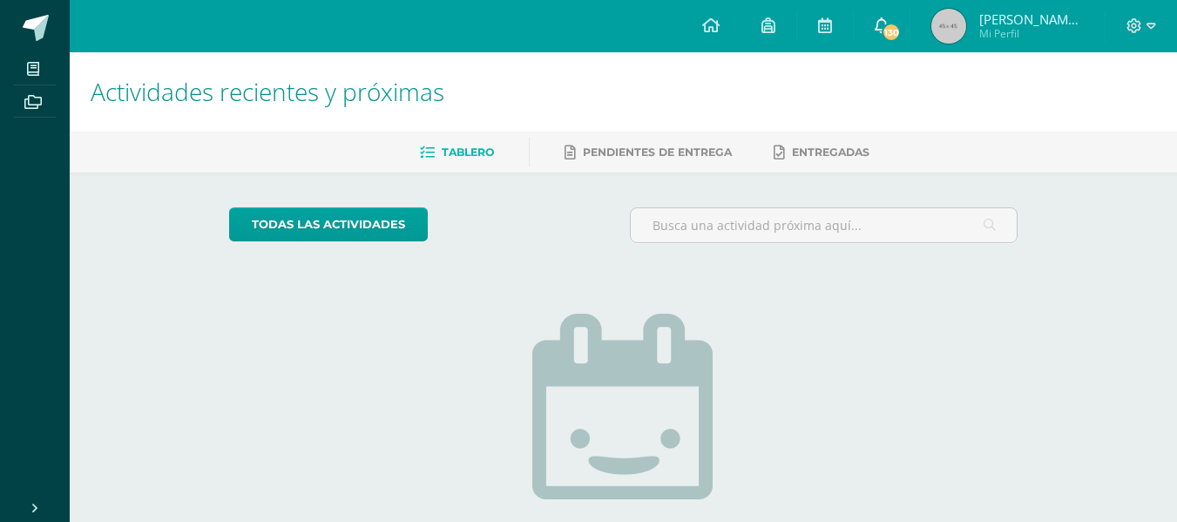
click at [901, 26] on span "130" at bounding box center [891, 32] width 19 height 19
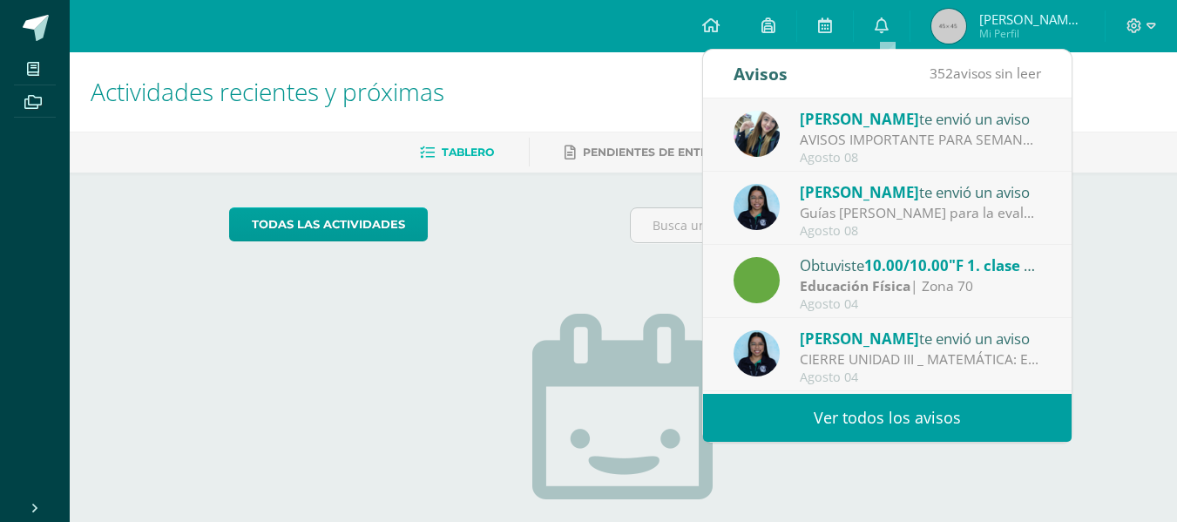
click at [867, 136] on div "AVISOS IMPORTANTE PARA SEMANA DE EXÁMENES [DATE] AL [DATE] : Hola buenas tardes…" at bounding box center [921, 140] width 242 height 20
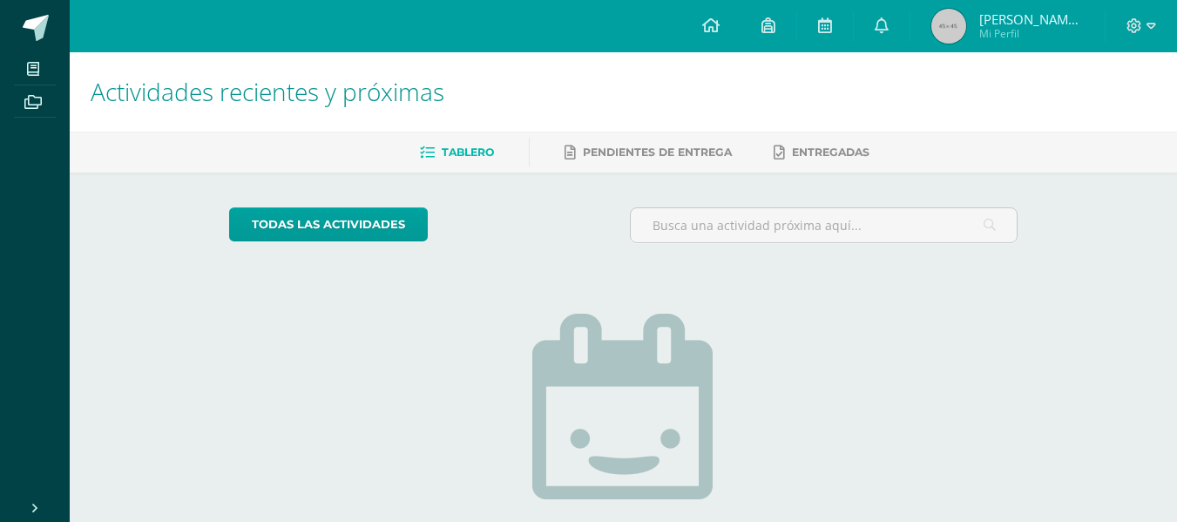
drag, startPoint x: 1074, startPoint y: 142, endPoint x: 1075, endPoint y: 153, distance: 10.6
click at [1075, 153] on ul "Tablero Pendientes de entrega Entregadas" at bounding box center [645, 152] width 1108 height 29
click at [1006, 20] on span "[PERSON_NAME]" at bounding box center [1032, 18] width 105 height 17
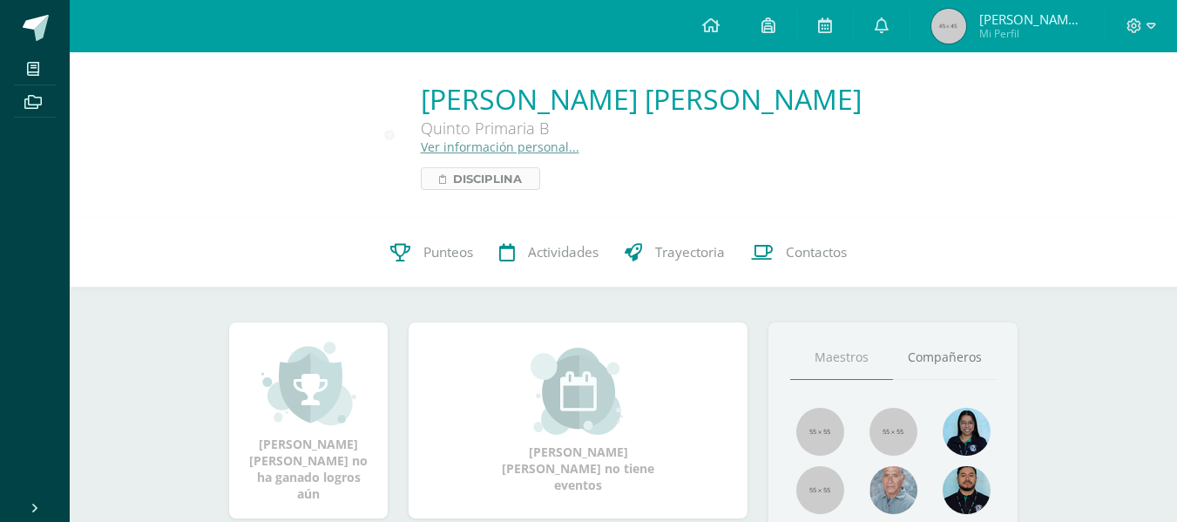
click at [499, 174] on span "Disciplina" at bounding box center [487, 178] width 69 height 21
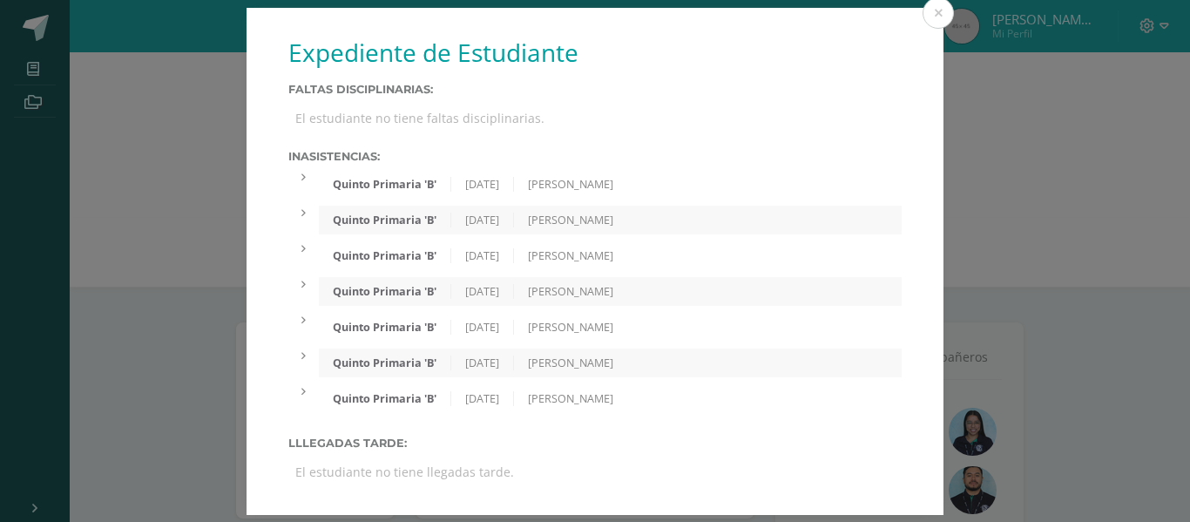
click at [392, 160] on label "Inasistencias:" at bounding box center [595, 156] width 614 height 13
click at [759, 171] on div "Quinto Primaria 'B' 04/08/2025 Ana Monterroso" at bounding box center [610, 184] width 583 height 29
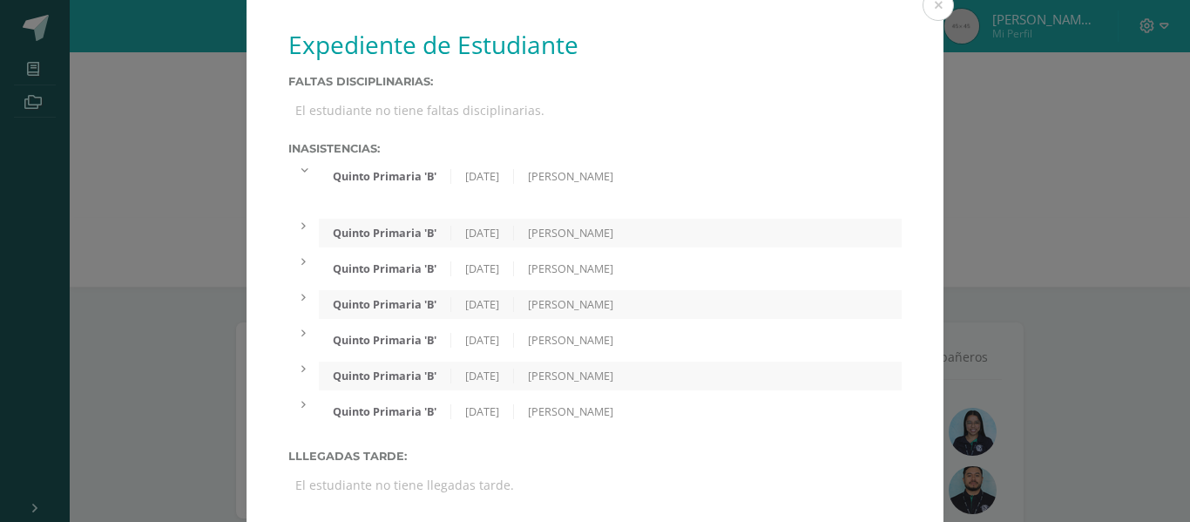
click at [298, 162] on div at bounding box center [303, 169] width 31 height 15
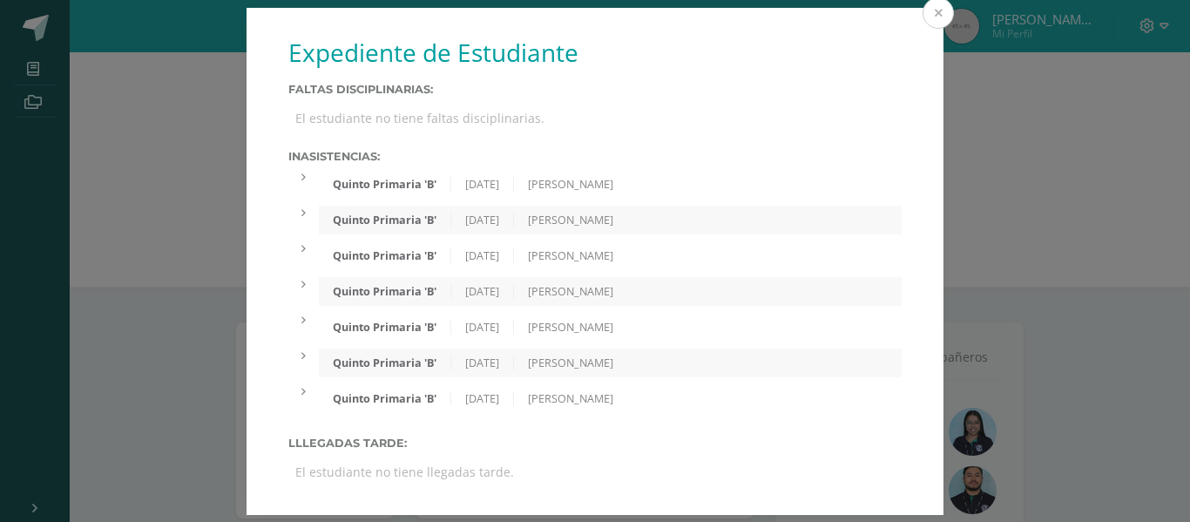
click at [943, 15] on button at bounding box center [938, 12] width 31 height 31
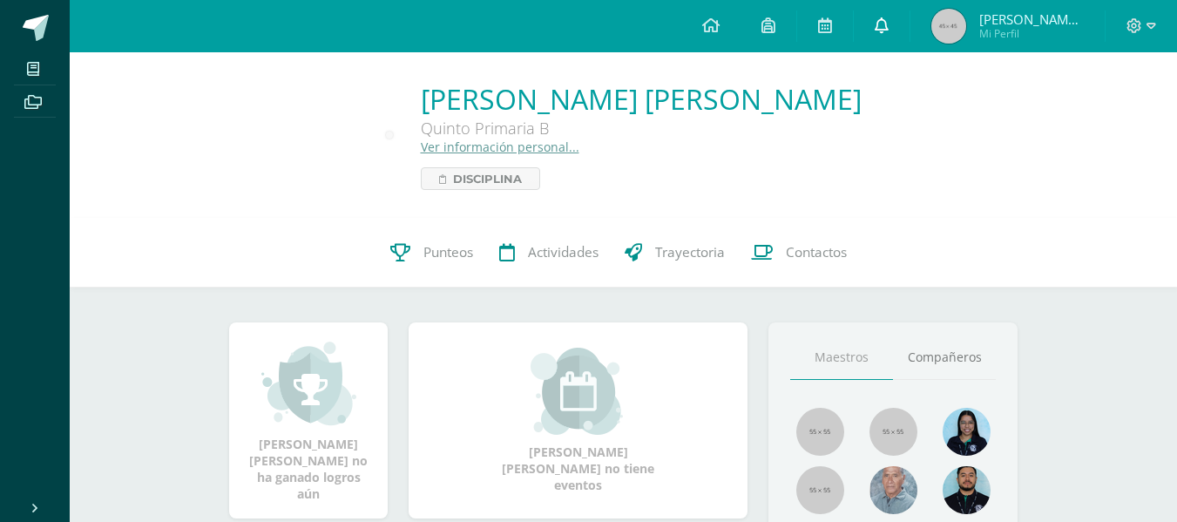
click at [884, 36] on link at bounding box center [882, 26] width 56 height 52
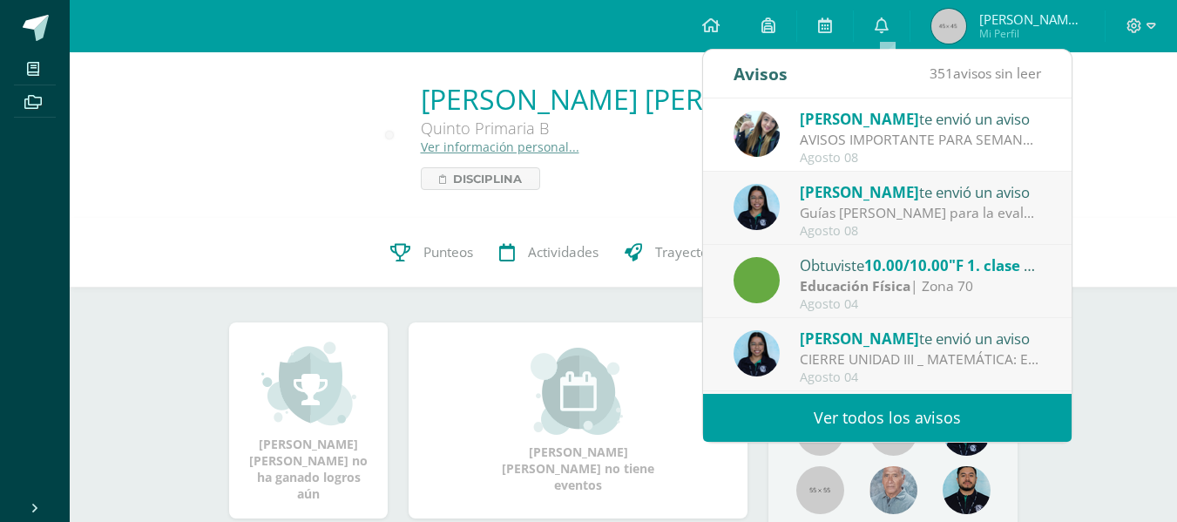
click at [963, 277] on div "Educación Física | Zona 70" at bounding box center [921, 286] width 242 height 20
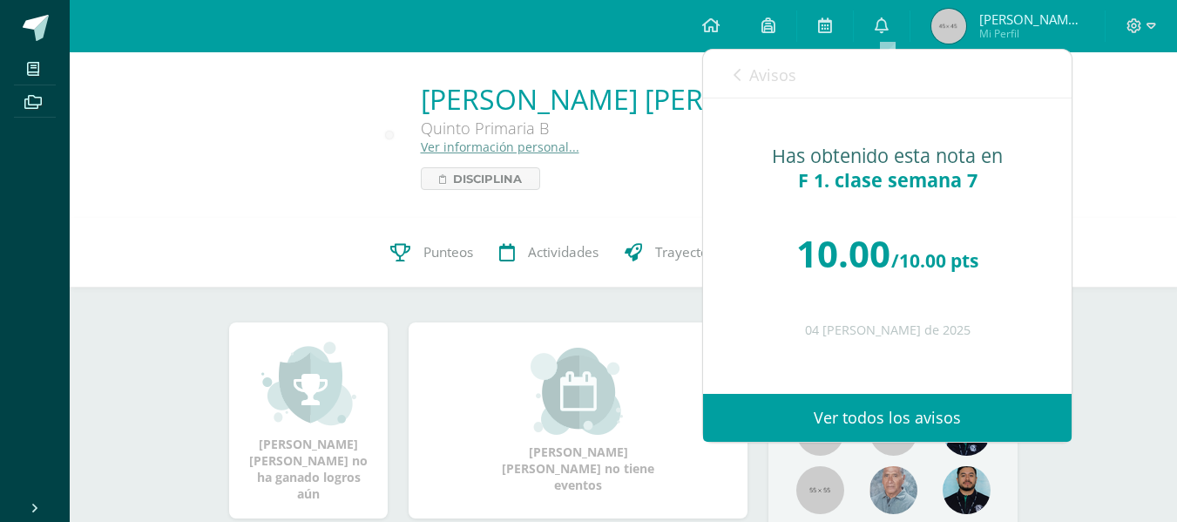
click at [858, 419] on link "Ver todos los avisos" at bounding box center [887, 418] width 369 height 48
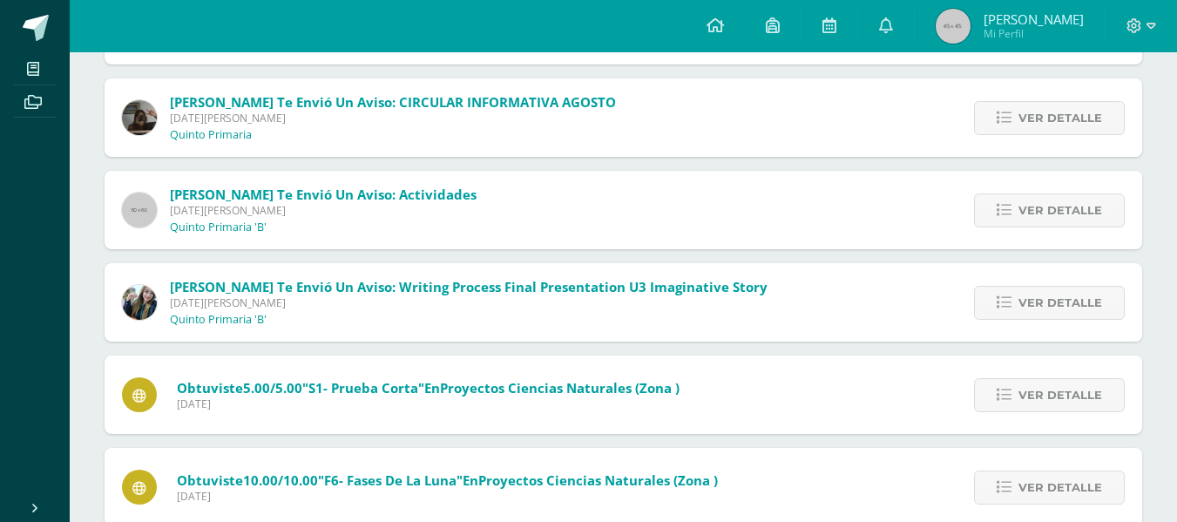
scroll to position [477, 0]
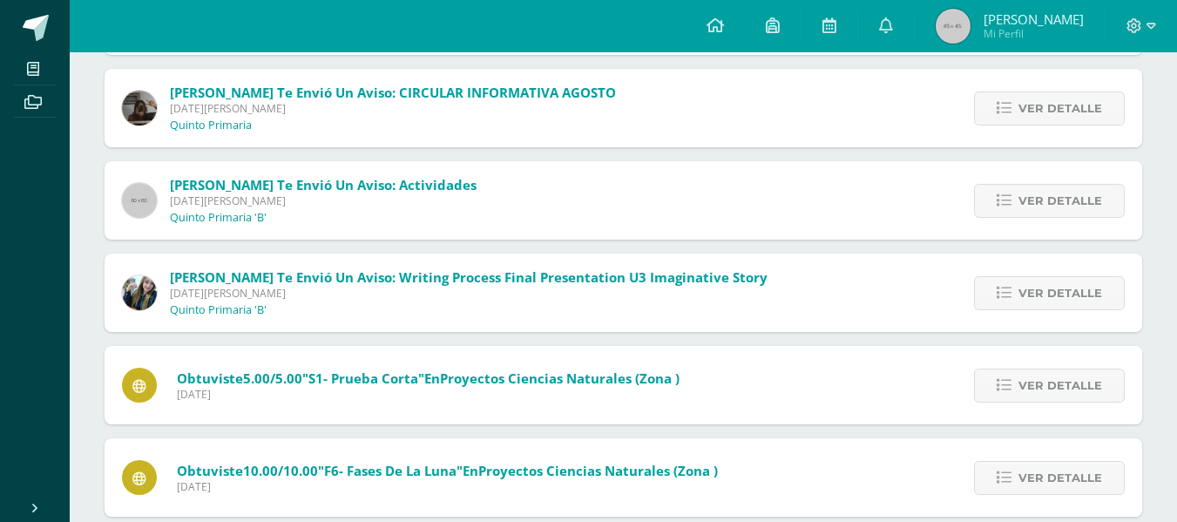
click at [673, 380] on span "Proyectos Ciencias Naturales (Zona )" at bounding box center [560, 378] width 240 height 17
click at [1044, 390] on span "Ver detalle" at bounding box center [1061, 386] width 84 height 32
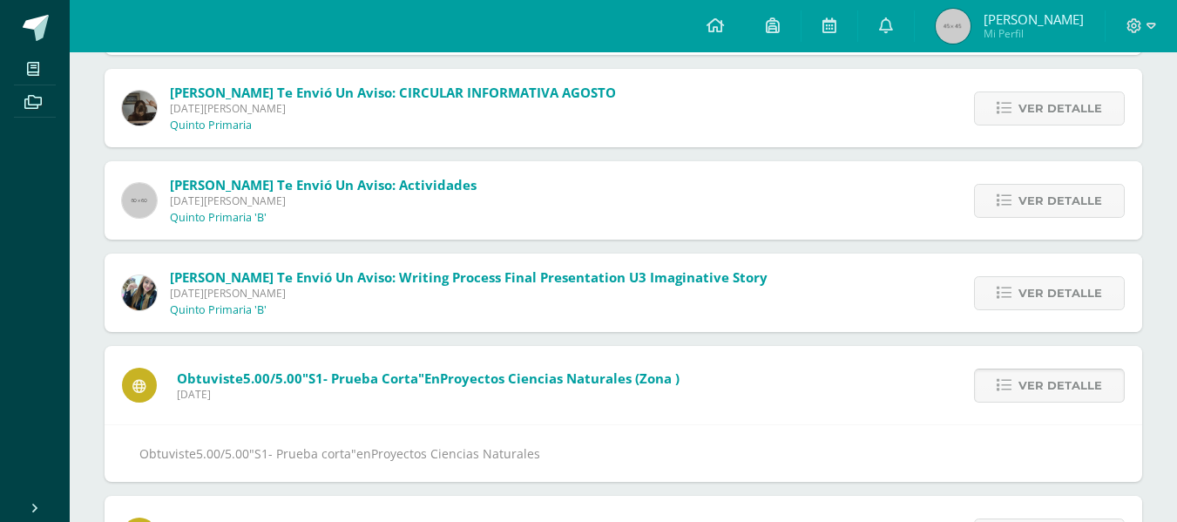
click at [1046, 387] on span "Ver detalle" at bounding box center [1061, 386] width 84 height 32
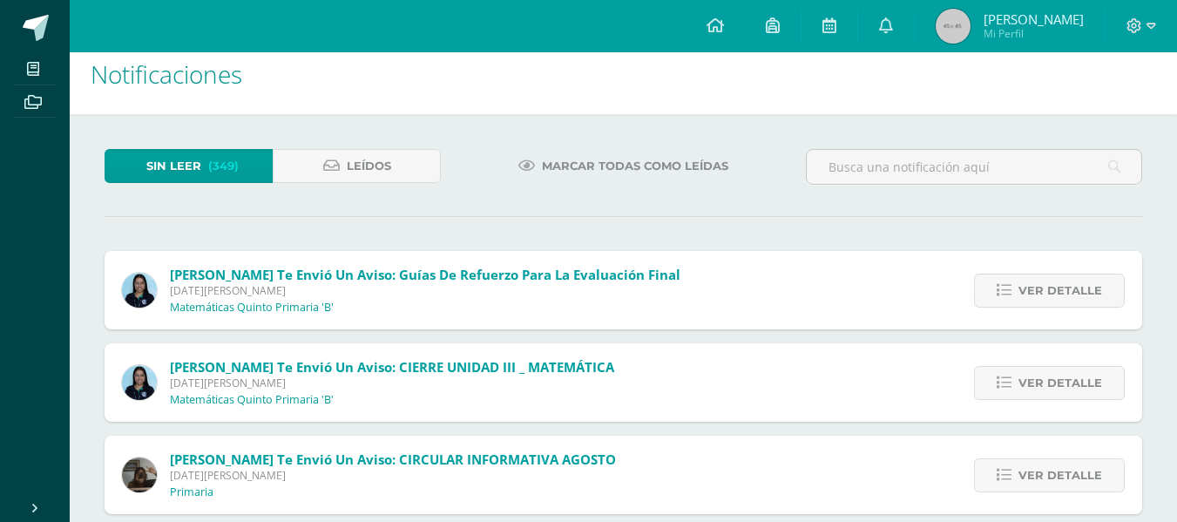
scroll to position [0, 0]
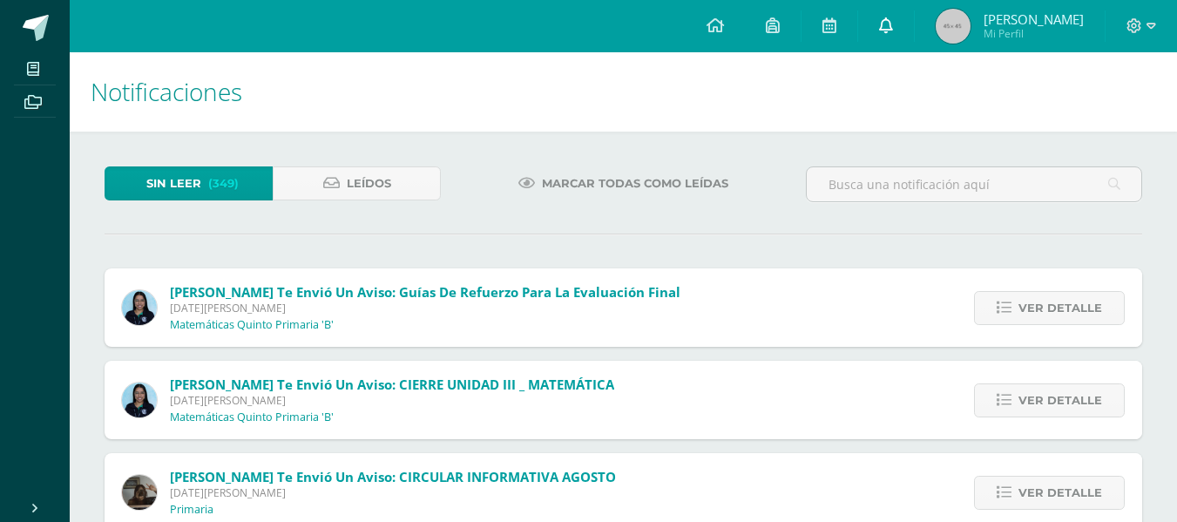
click at [879, 19] on link at bounding box center [886, 26] width 56 height 52
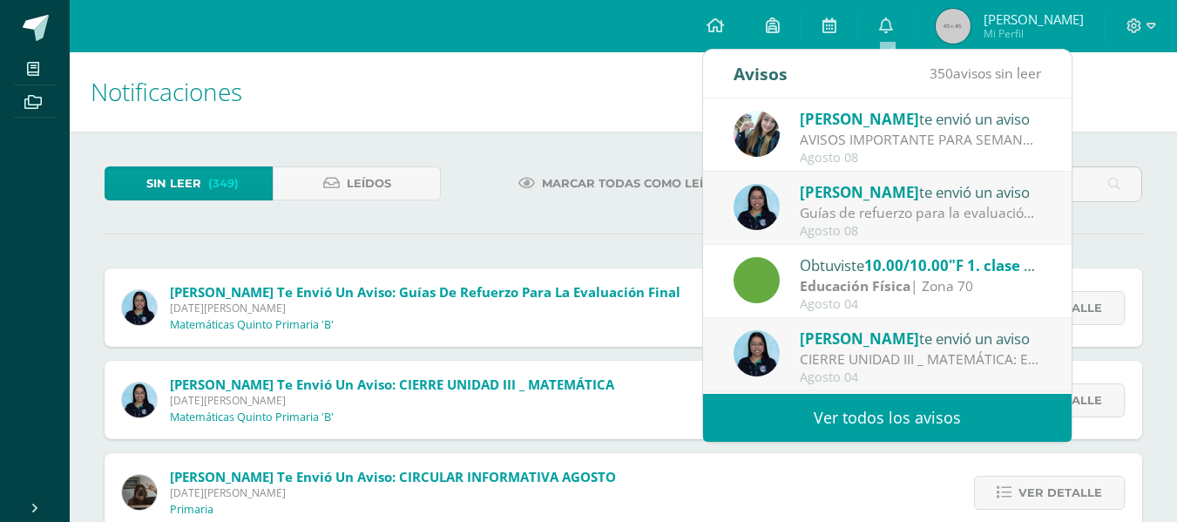
click at [950, 276] on div "Educación Física | Zona 70" at bounding box center [921, 286] width 242 height 20
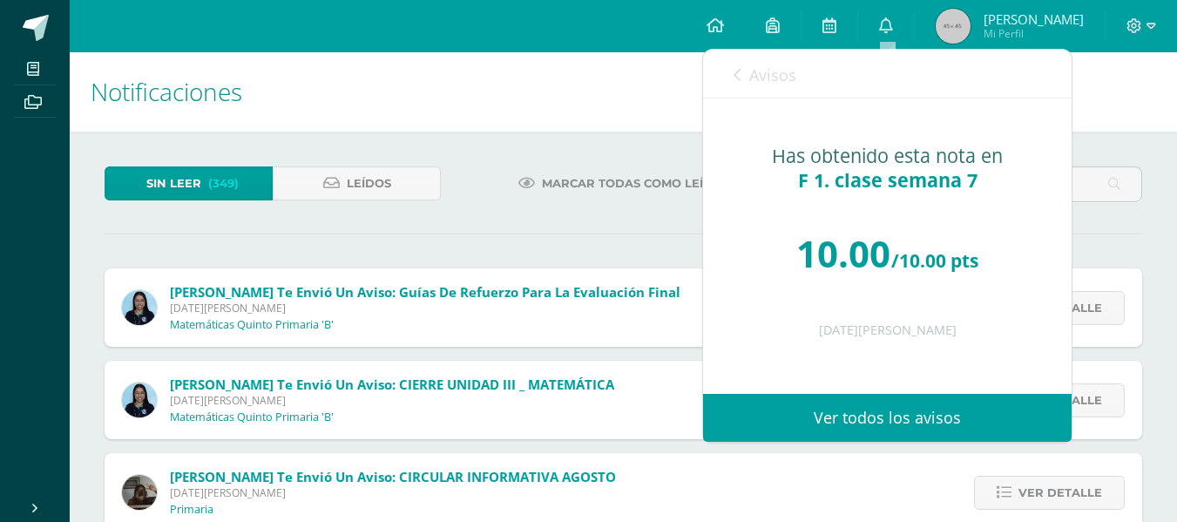
click at [730, 65] on div "Avisos 349 avisos sin leer Avisos" at bounding box center [887, 74] width 369 height 49
click at [740, 71] on icon at bounding box center [737, 75] width 7 height 14
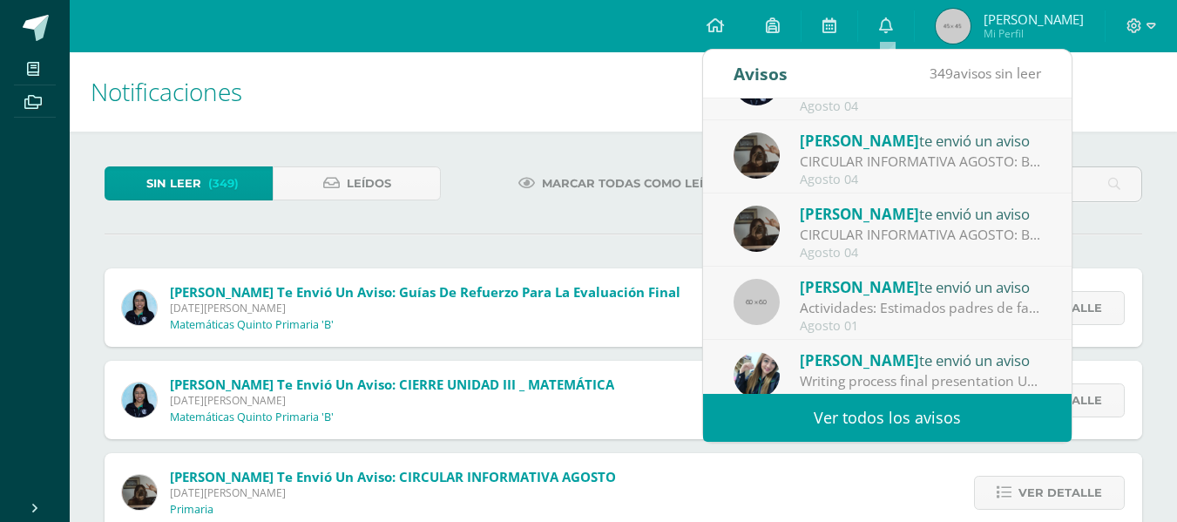
scroll to position [259, 0]
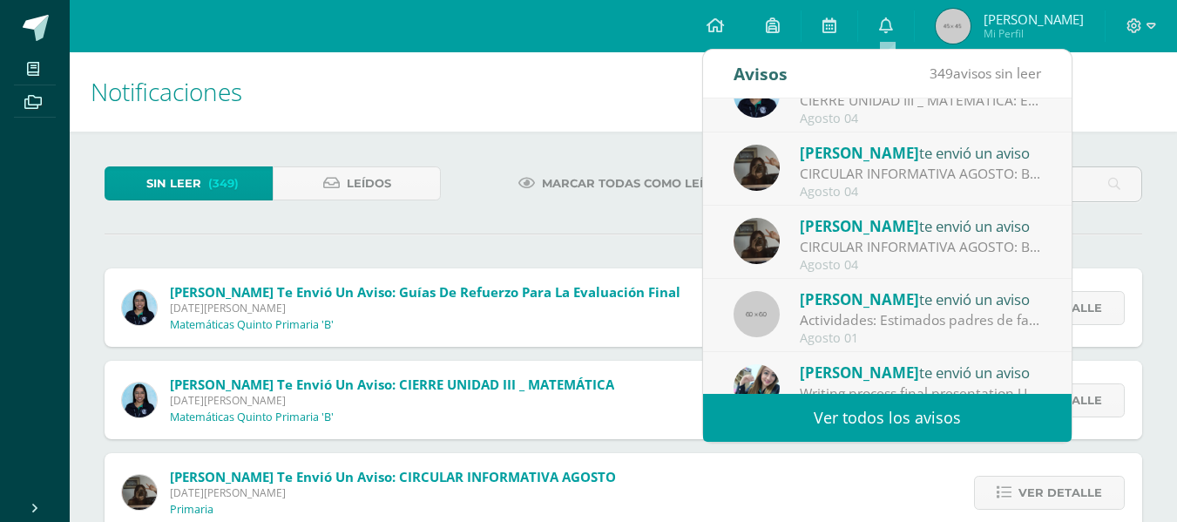
click at [971, 189] on div "Agosto 04" at bounding box center [921, 192] width 242 height 15
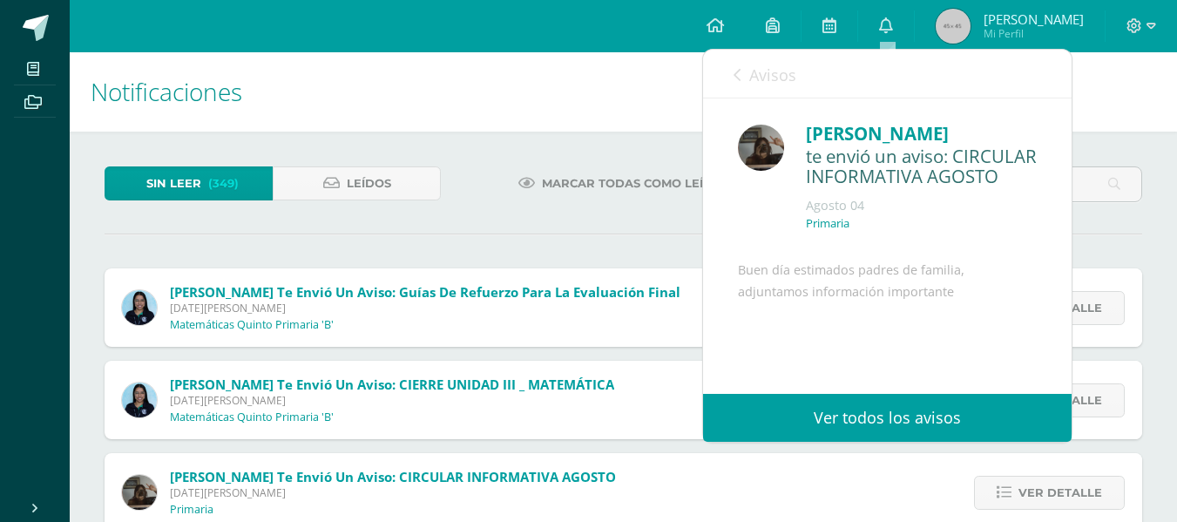
click at [928, 173] on div "te envió un aviso: CIRCULAR INFORMATIVA AGOSTO" at bounding box center [921, 166] width 231 height 41
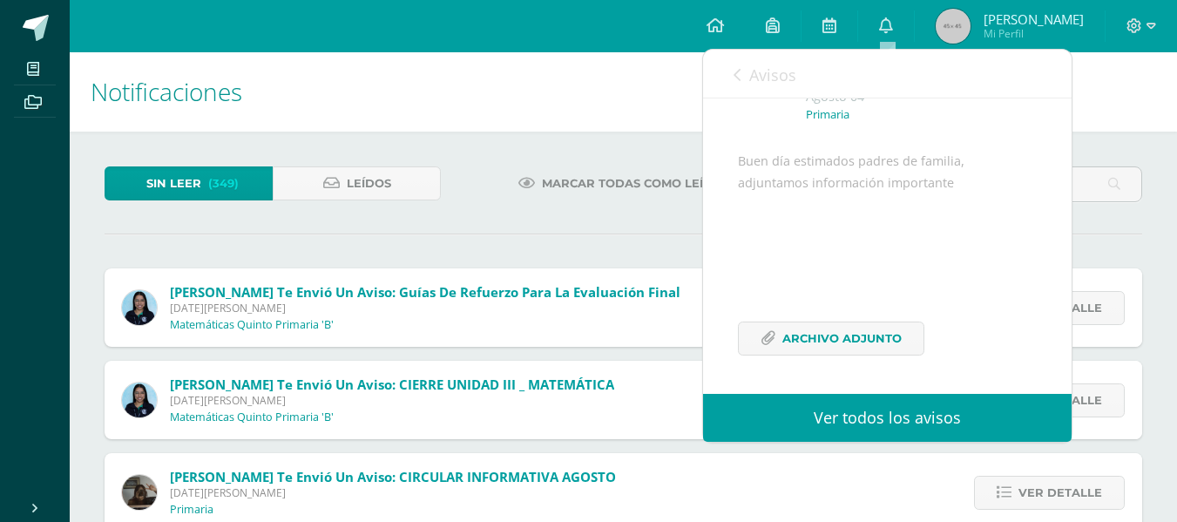
scroll to position [152, 0]
click at [812, 335] on span "Archivo Adjunto" at bounding box center [842, 338] width 119 height 32
click at [723, 72] on div "Avisos 348 avisos sin leer Avisos" at bounding box center [887, 74] width 369 height 49
click at [728, 78] on div "Avisos 348 avisos sin leer Avisos" at bounding box center [887, 74] width 369 height 49
click at [741, 83] on link "Avisos" at bounding box center [765, 75] width 63 height 50
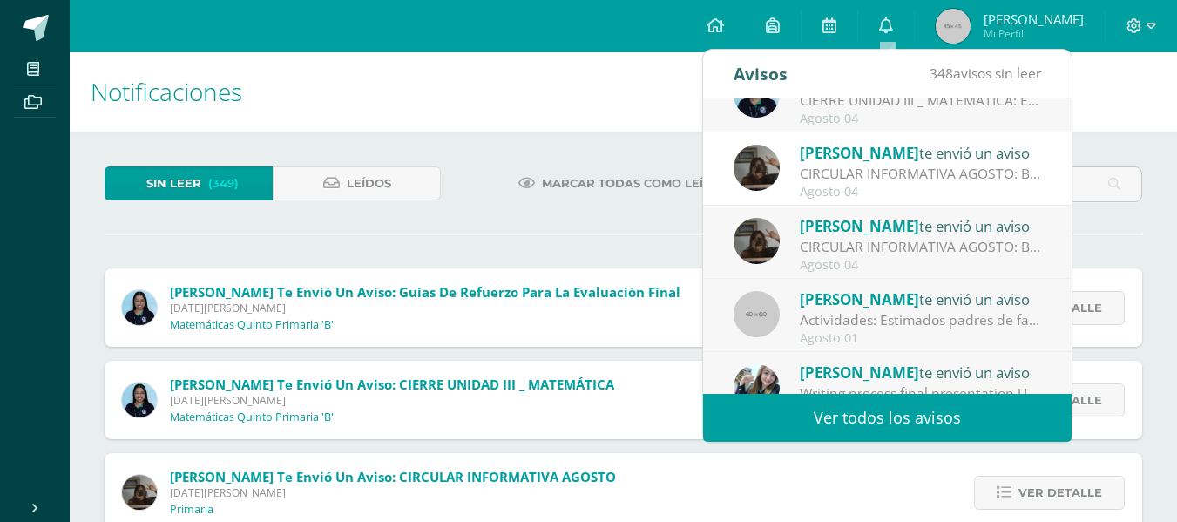
click at [968, 248] on div "CIRCULAR INFORMATIVA AGOSTO: Buen día estimados padres de familia, adjuntamos i…" at bounding box center [921, 247] width 242 height 20
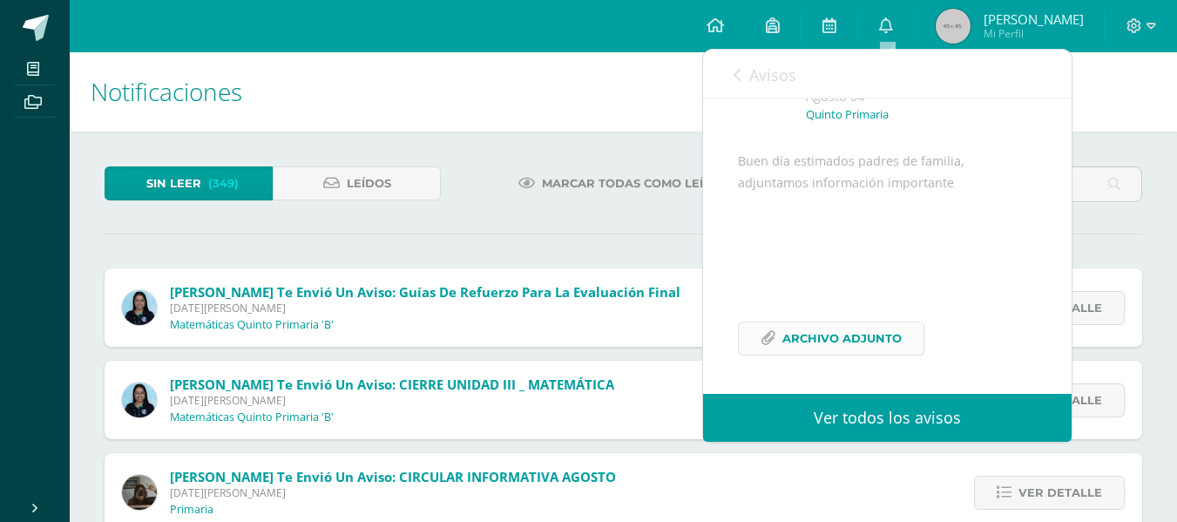
click at [853, 342] on span "Archivo Adjunto" at bounding box center [842, 338] width 119 height 32
click at [729, 78] on div "Avisos 347 avisos sin leer Avisos" at bounding box center [887, 74] width 369 height 49
click at [731, 78] on div "Avisos 347 avisos sin leer Avisos" at bounding box center [887, 74] width 369 height 49
click at [742, 78] on link "Avisos" at bounding box center [765, 75] width 63 height 50
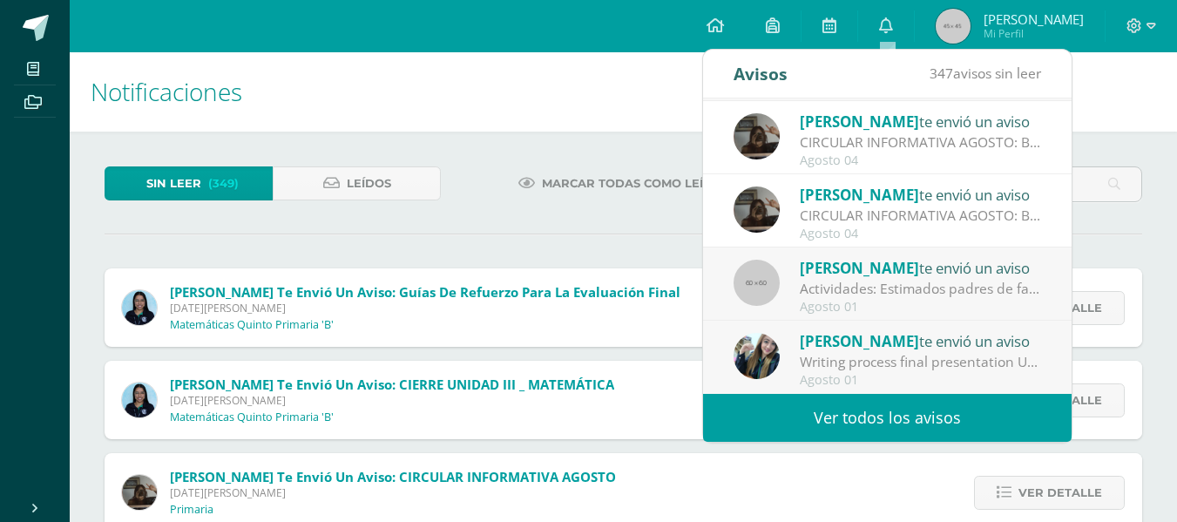
scroll to position [0, 0]
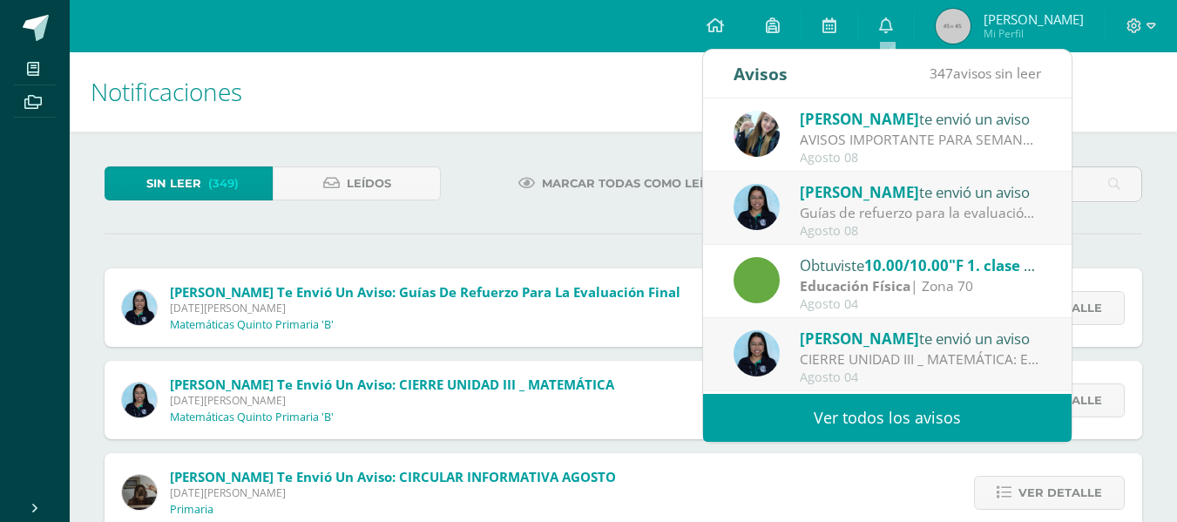
click at [587, 96] on h1 "Notificaciones" at bounding box center [624, 91] width 1066 height 79
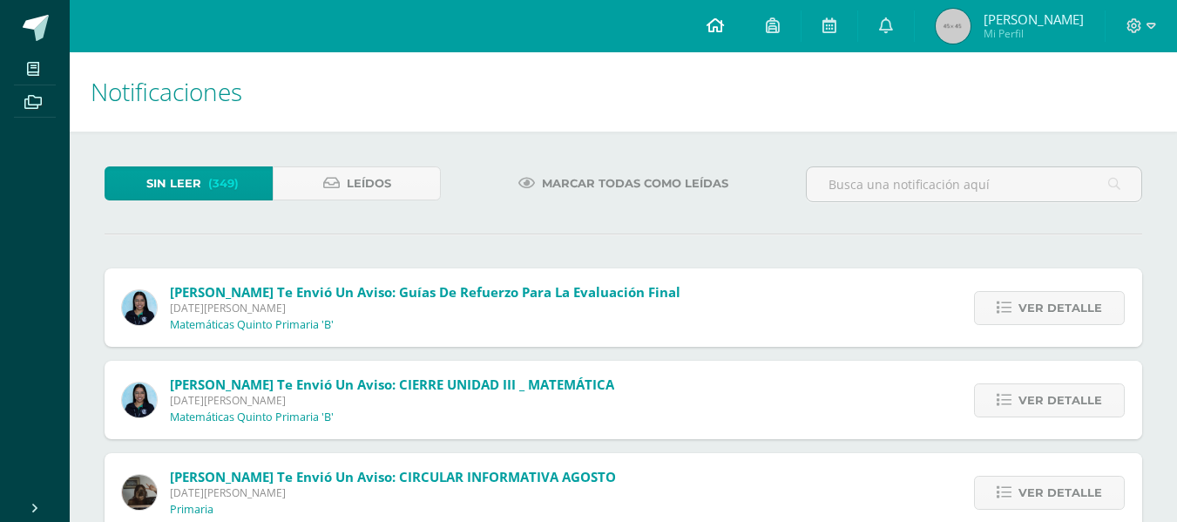
click at [725, 29] on link at bounding box center [715, 26] width 59 height 52
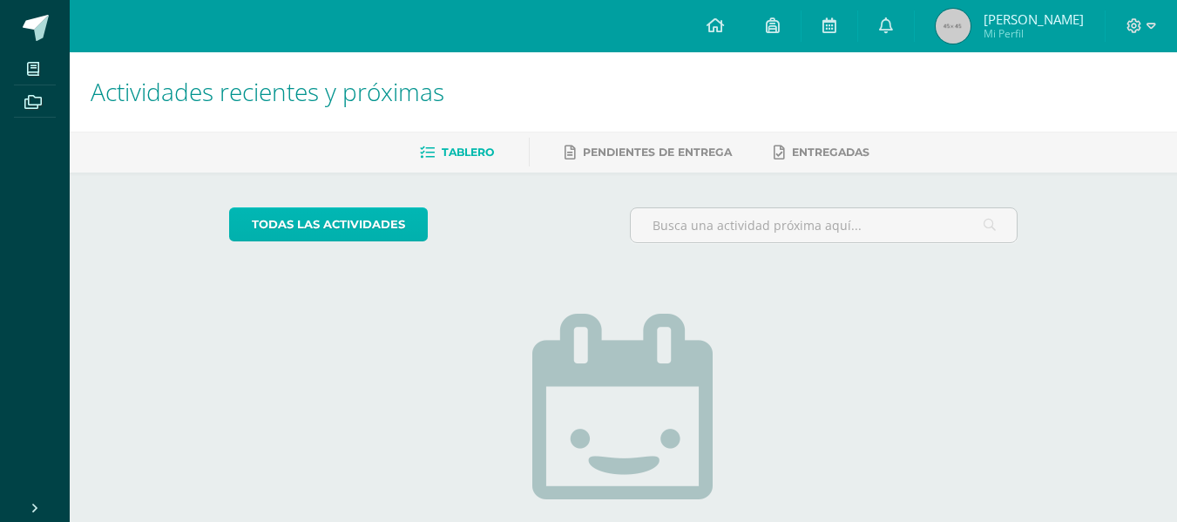
click at [297, 220] on link "todas las Actividades" at bounding box center [328, 224] width 199 height 34
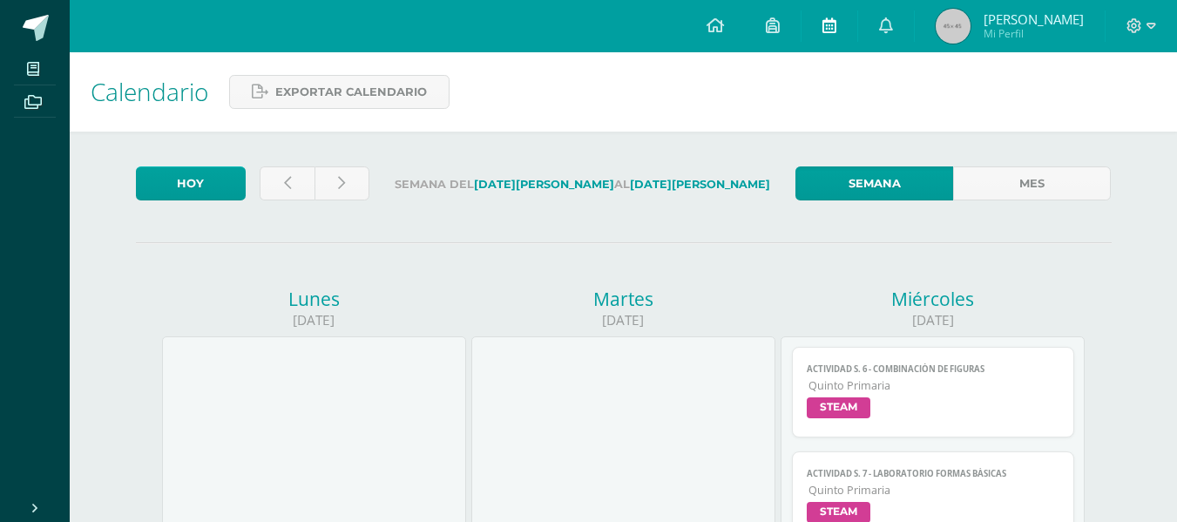
click at [829, 25] on icon at bounding box center [830, 25] width 14 height 16
click at [885, 20] on icon at bounding box center [886, 25] width 14 height 16
click at [720, 17] on icon at bounding box center [715, 25] width 17 height 16
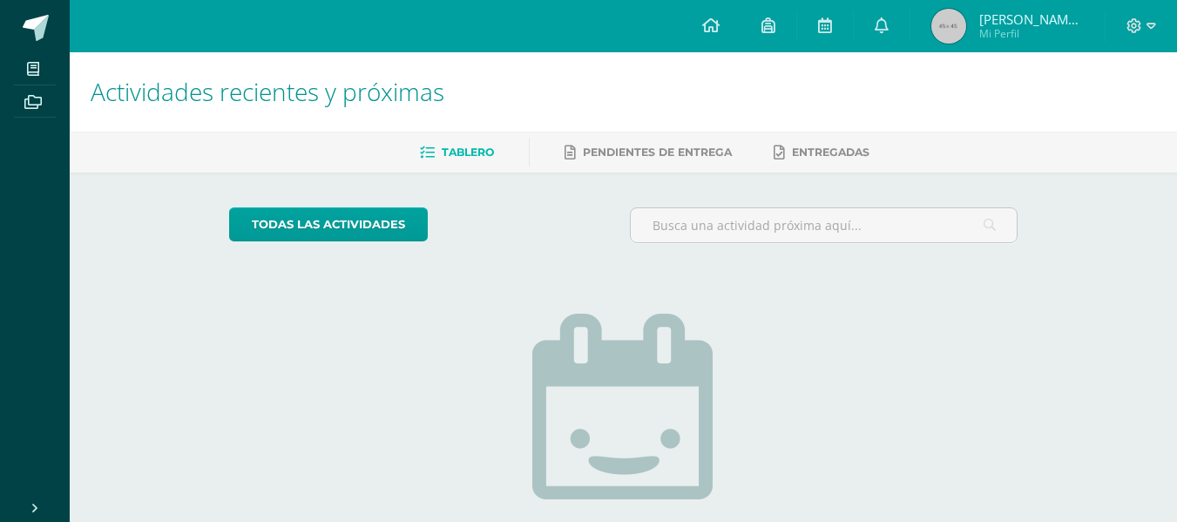
click at [1024, 27] on span "Mi Perfil" at bounding box center [1032, 33] width 105 height 15
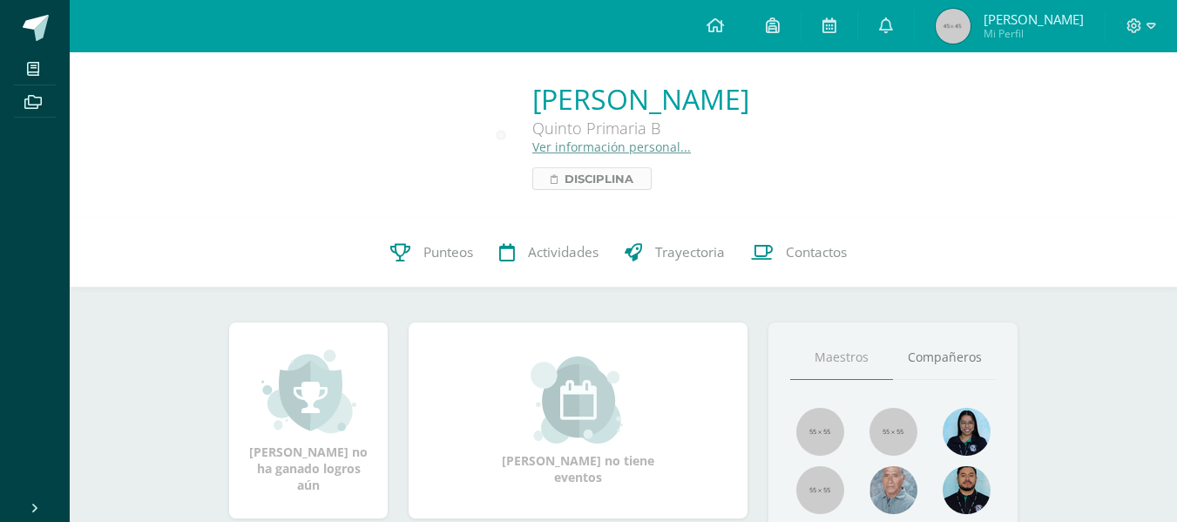
click at [565, 170] on span "Disciplina" at bounding box center [599, 178] width 69 height 21
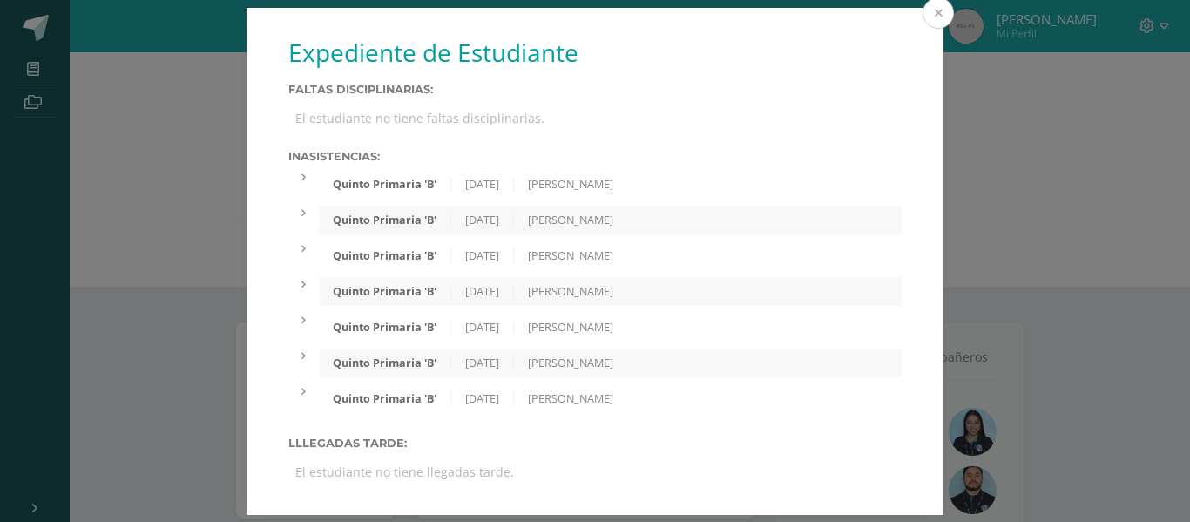
click at [932, 12] on button at bounding box center [938, 12] width 31 height 31
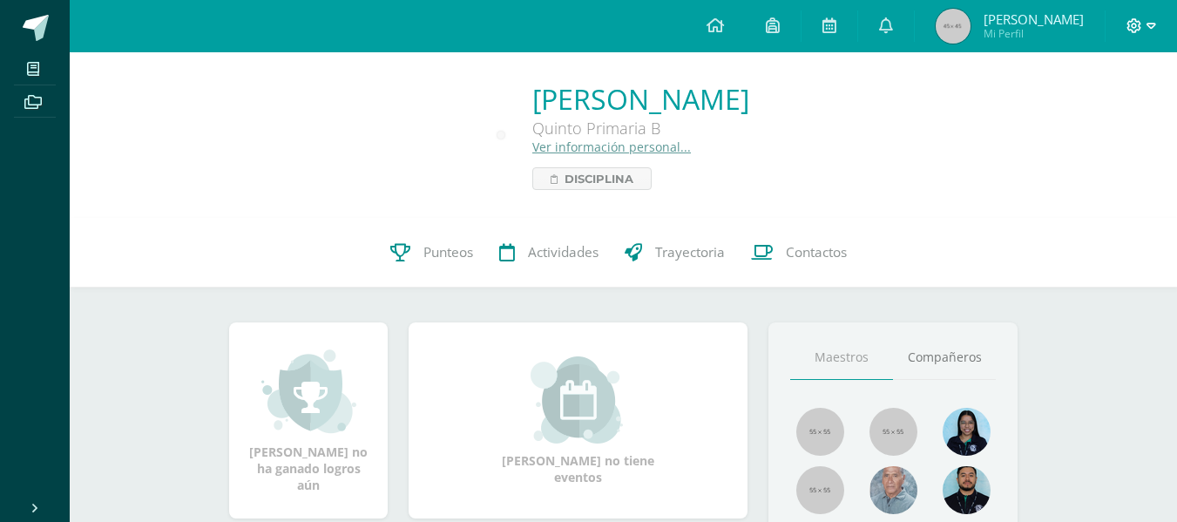
click at [1143, 21] on span at bounding box center [1142, 26] width 30 height 19
click at [721, 30] on icon at bounding box center [715, 25] width 17 height 16
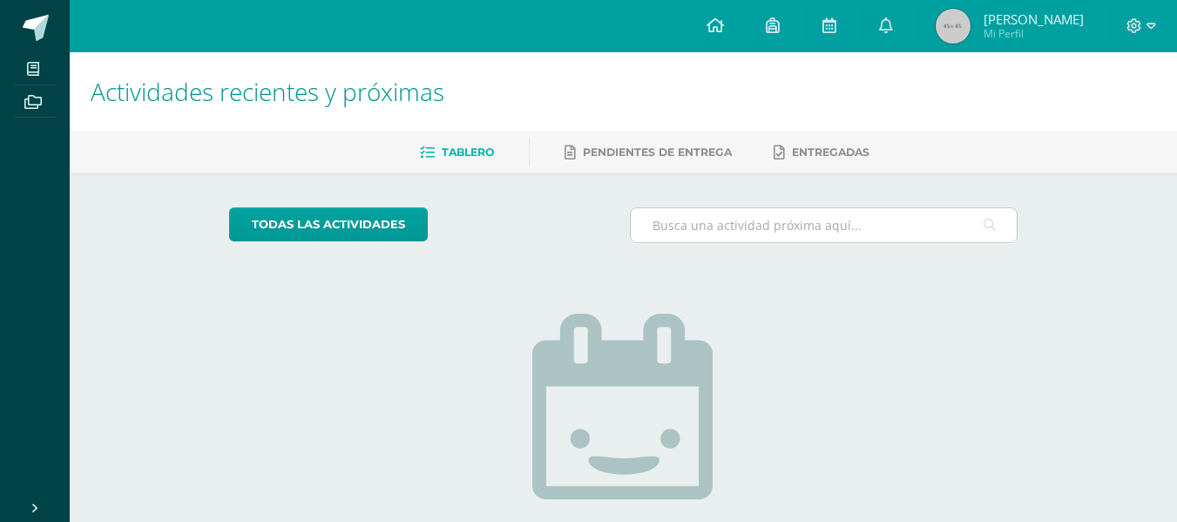
click at [763, 227] on input "text" at bounding box center [824, 225] width 386 height 34
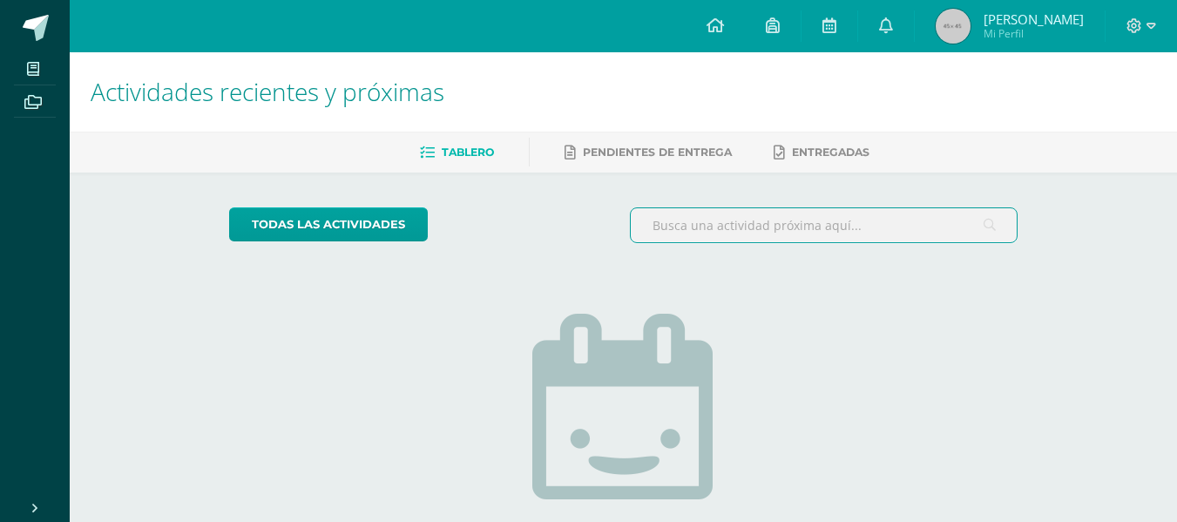
click at [703, 229] on input "text" at bounding box center [824, 225] width 386 height 34
type input "c"
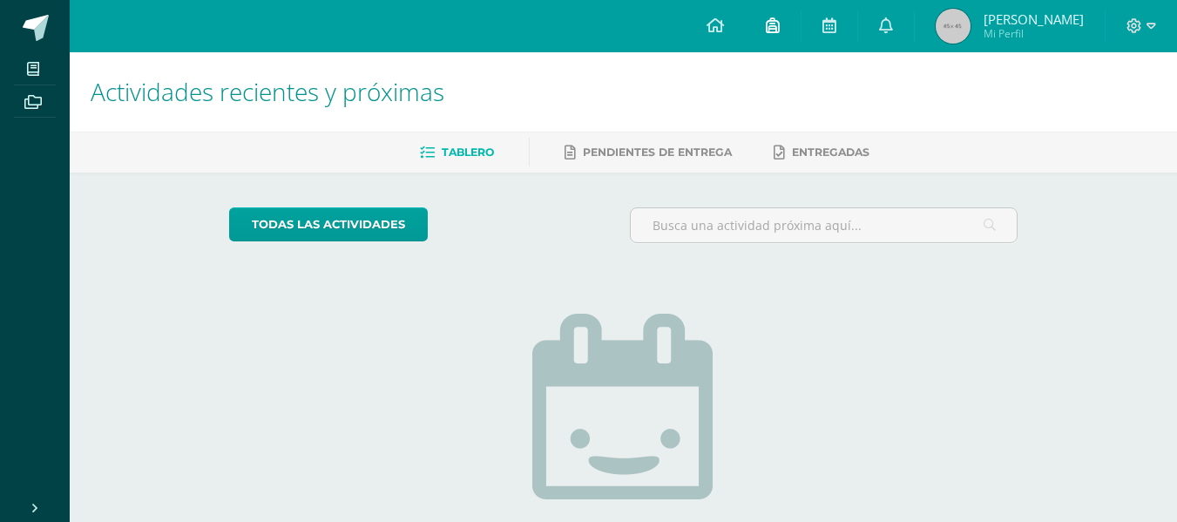
click at [790, 24] on link at bounding box center [773, 26] width 56 height 52
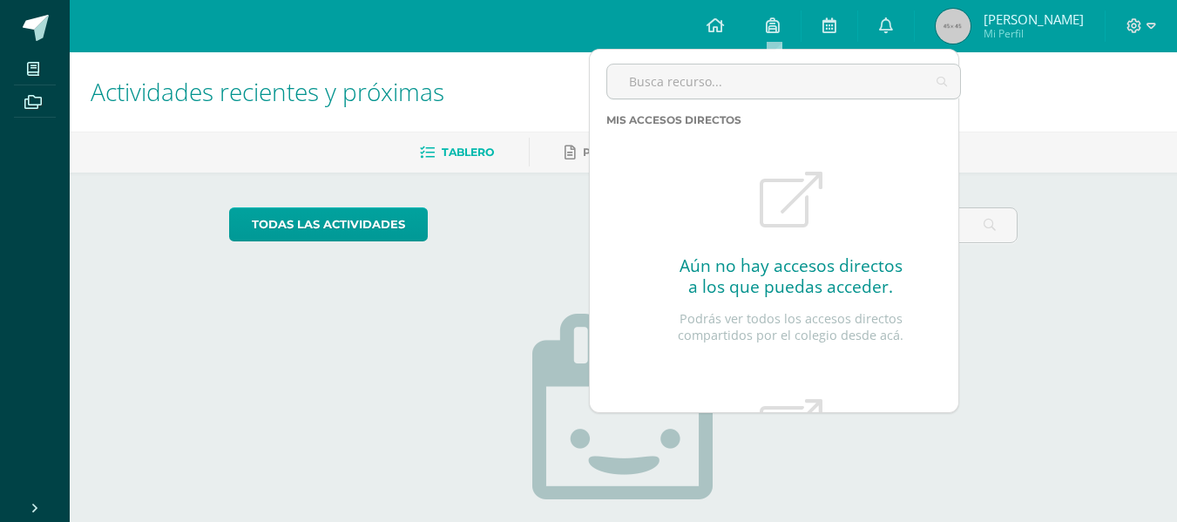
click at [1074, 160] on ul "Tablero Pendientes de entrega Entregadas" at bounding box center [645, 152] width 1108 height 29
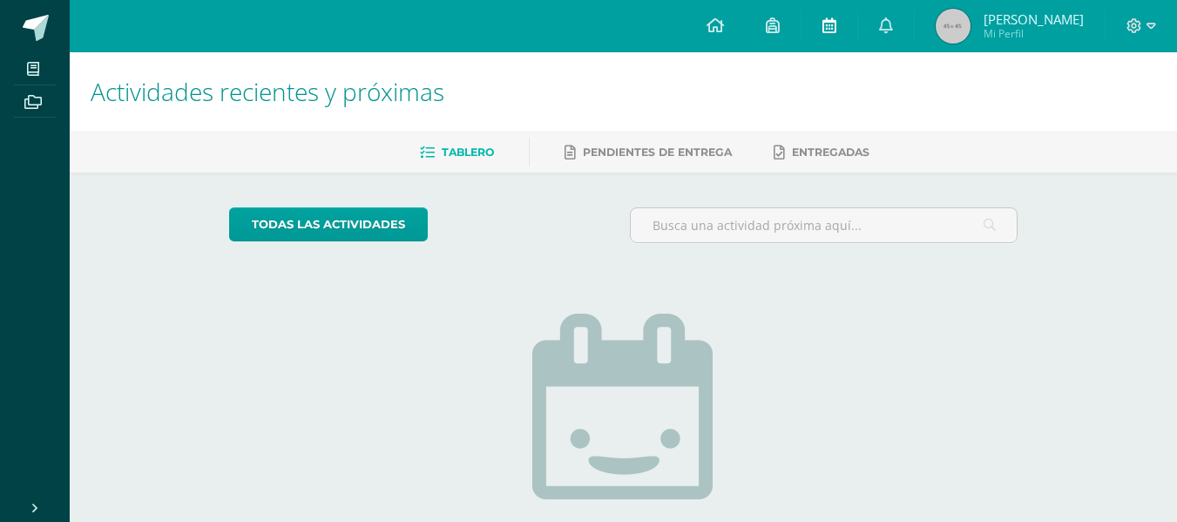
click at [824, 26] on icon at bounding box center [830, 25] width 14 height 16
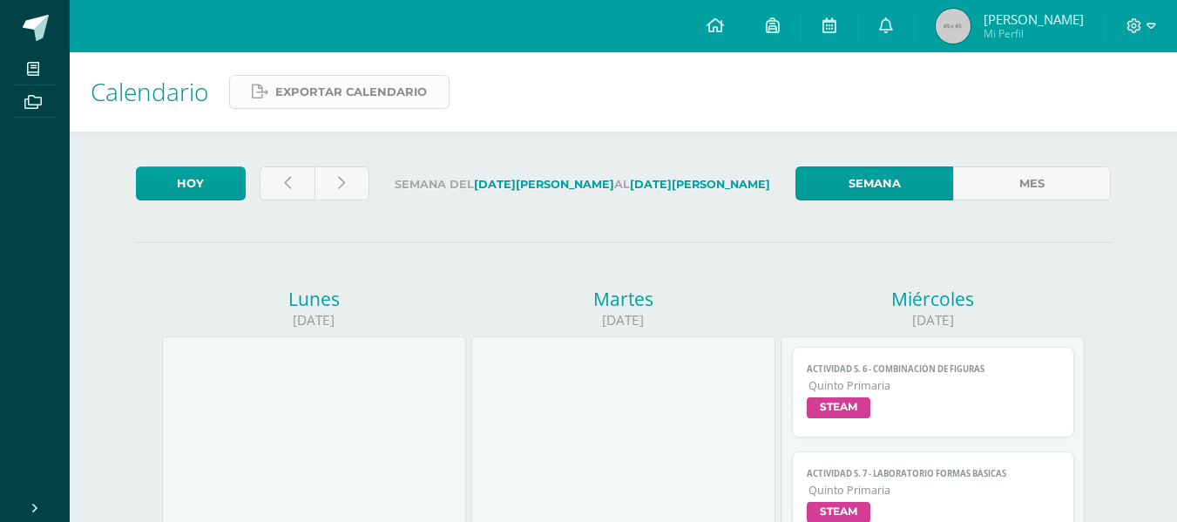
click at [394, 96] on span "Exportar calendario" at bounding box center [351, 92] width 152 height 32
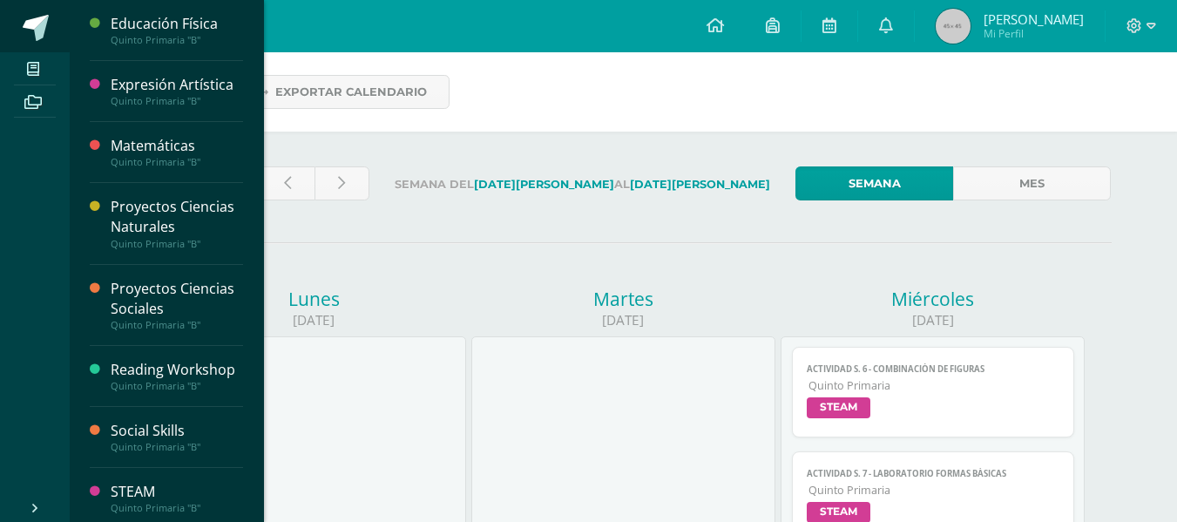
click at [38, 44] on link at bounding box center [35, 26] width 70 height 52
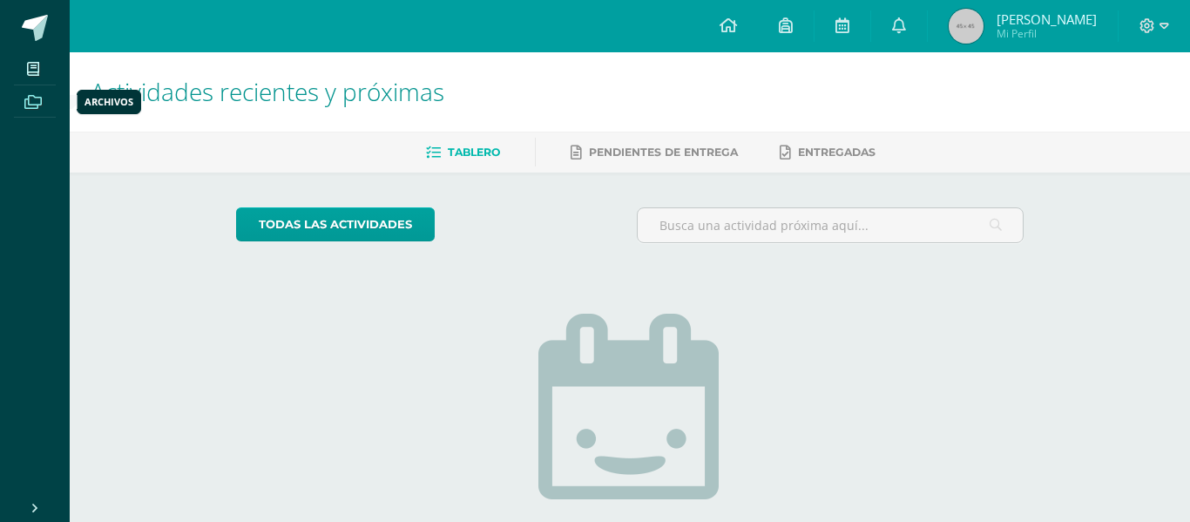
click at [31, 100] on icon at bounding box center [32, 102] width 17 height 14
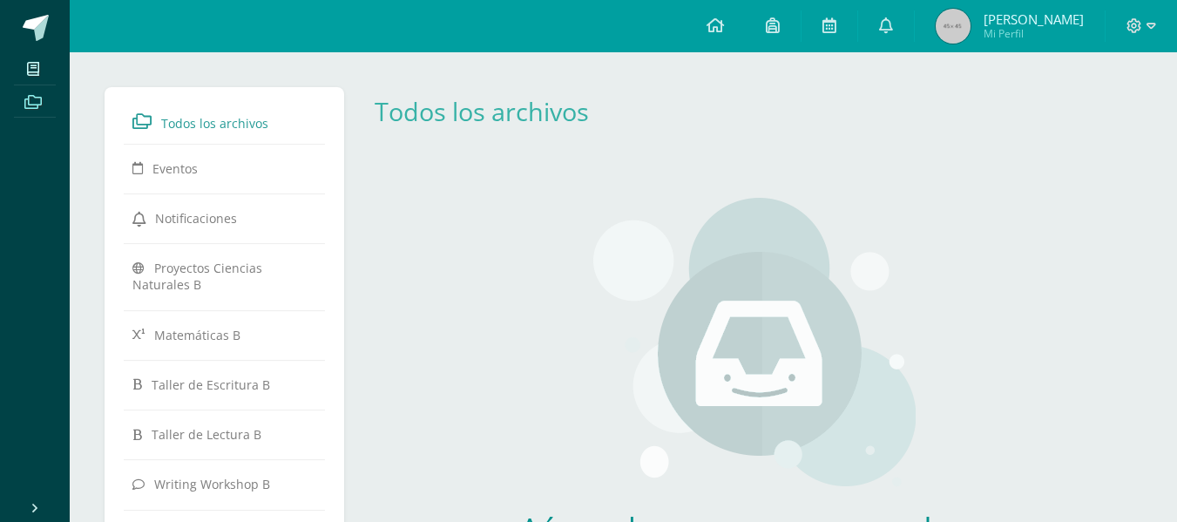
click at [1041, 116] on div "Todos los archivos" at bounding box center [755, 111] width 775 height 34
click at [492, 178] on div "Aún no hay recursos agregados a esta categoría. Podrás ver todos los recursos c…" at bounding box center [755, 421] width 789 height 516
click at [1128, 19] on icon at bounding box center [1135, 26] width 16 height 16
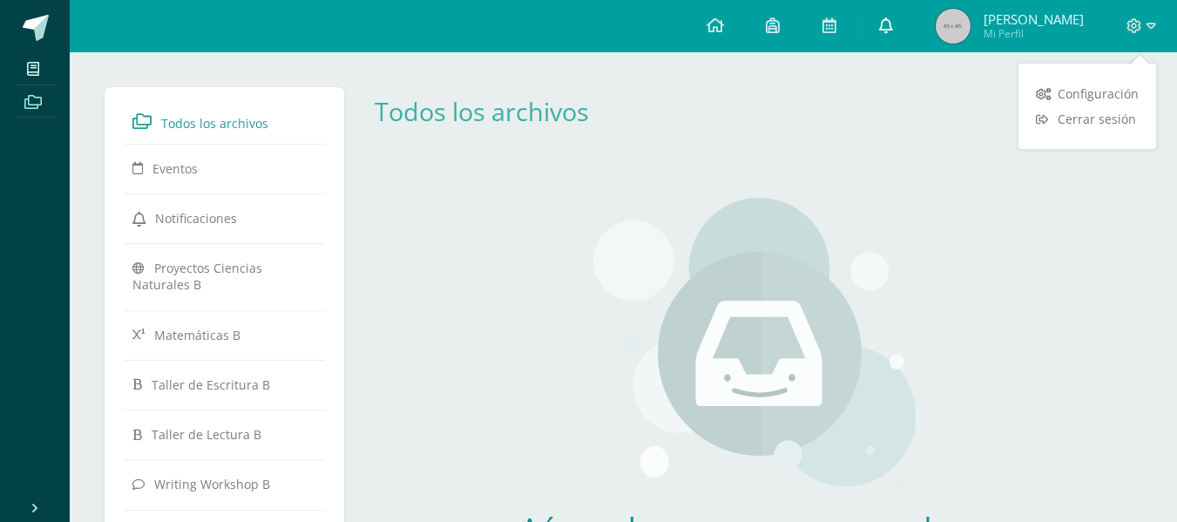
click at [880, 16] on link at bounding box center [886, 26] width 56 height 52
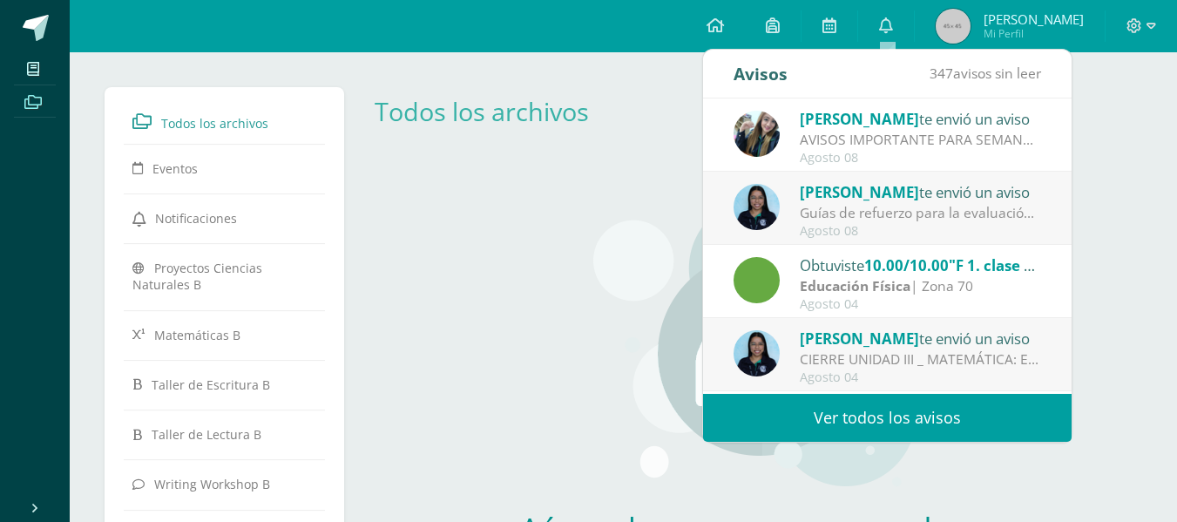
click at [959, 141] on div "AVISOS IMPORTANTE PARA SEMANA DE EXÁMENES [DATE] AL [DATE] : Hola buenas tardes…" at bounding box center [921, 140] width 242 height 20
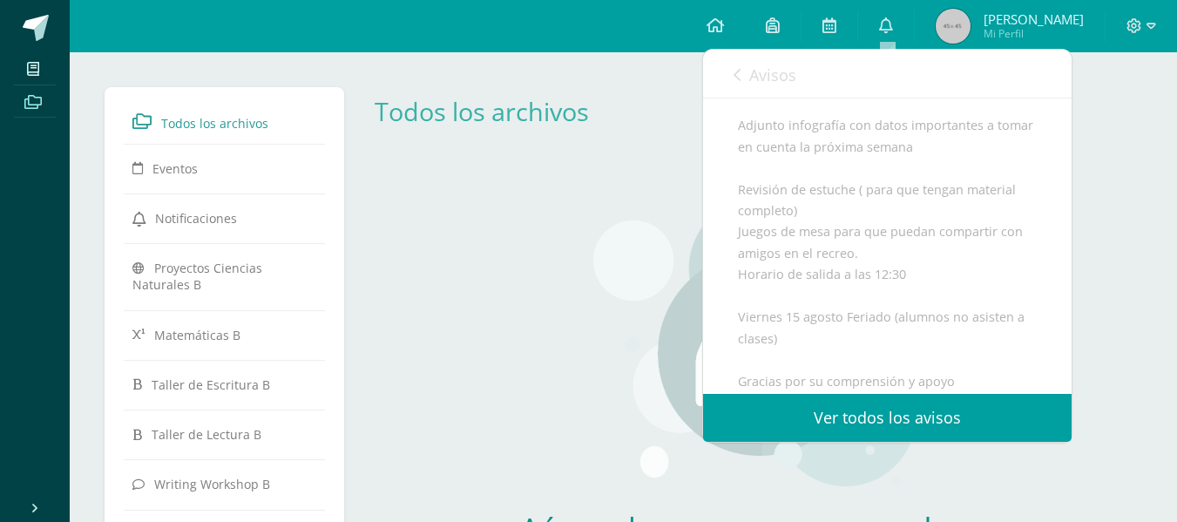
scroll to position [527, 0]
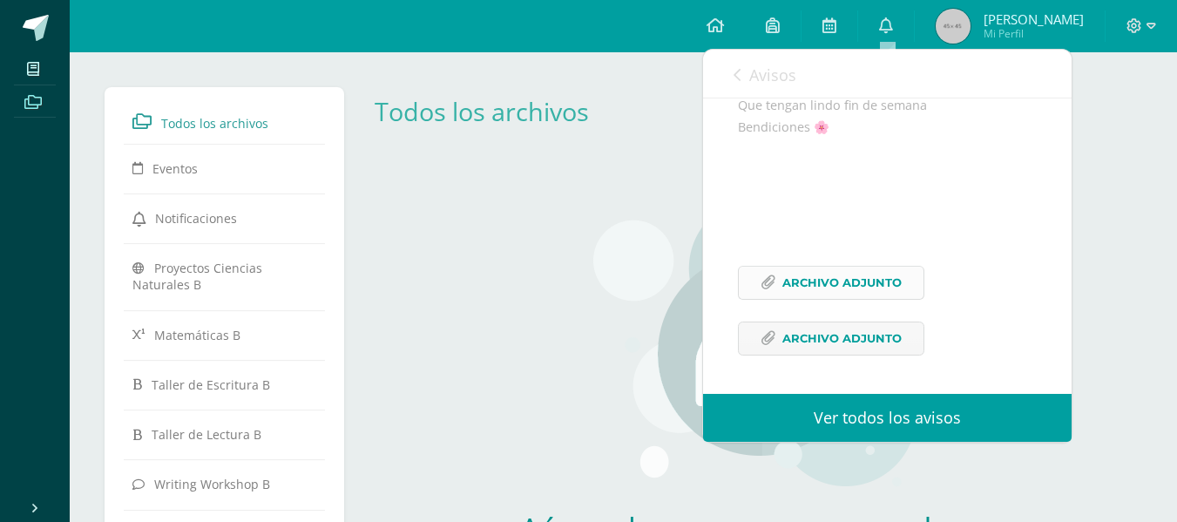
click at [835, 277] on span "Archivo Adjunto" at bounding box center [842, 283] width 119 height 32
click at [817, 338] on span "Archivo Adjunto" at bounding box center [842, 338] width 119 height 32
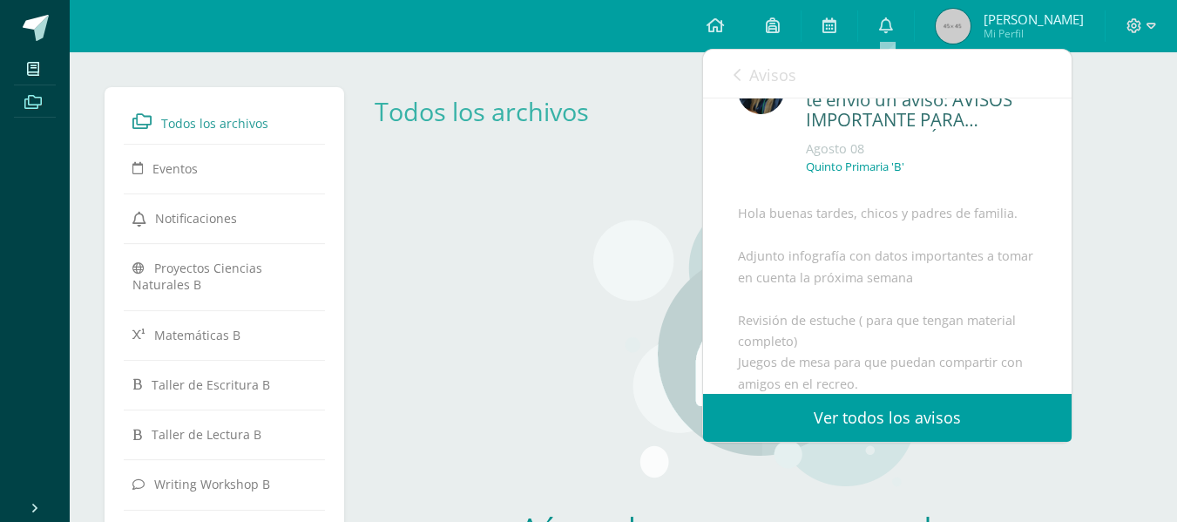
scroll to position [0, 0]
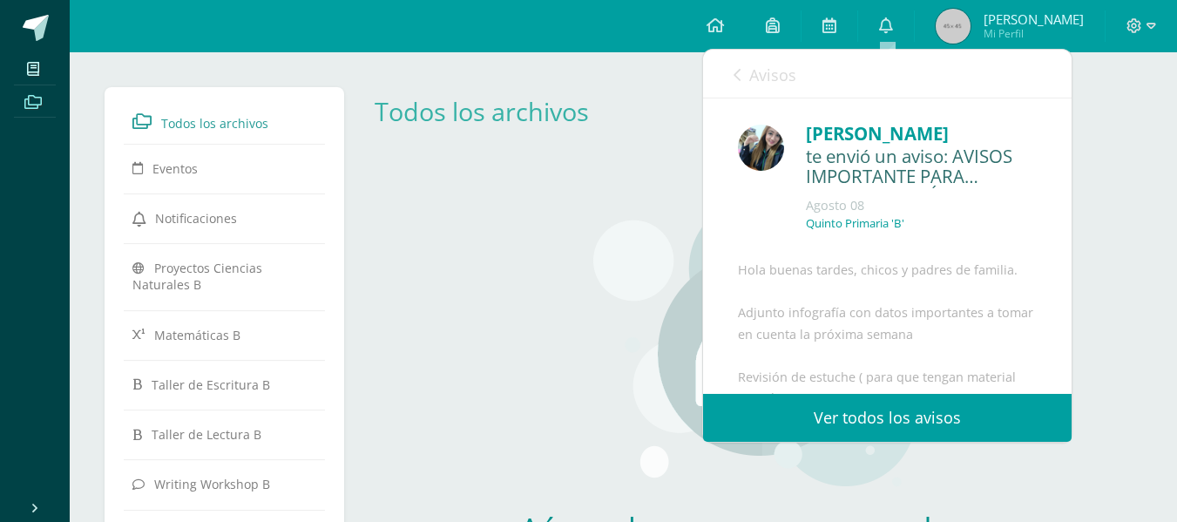
click at [721, 69] on div "Avisos 347 avisos sin leer Avisos" at bounding box center [887, 74] width 369 height 49
click at [742, 71] on link "Avisos" at bounding box center [765, 75] width 63 height 50
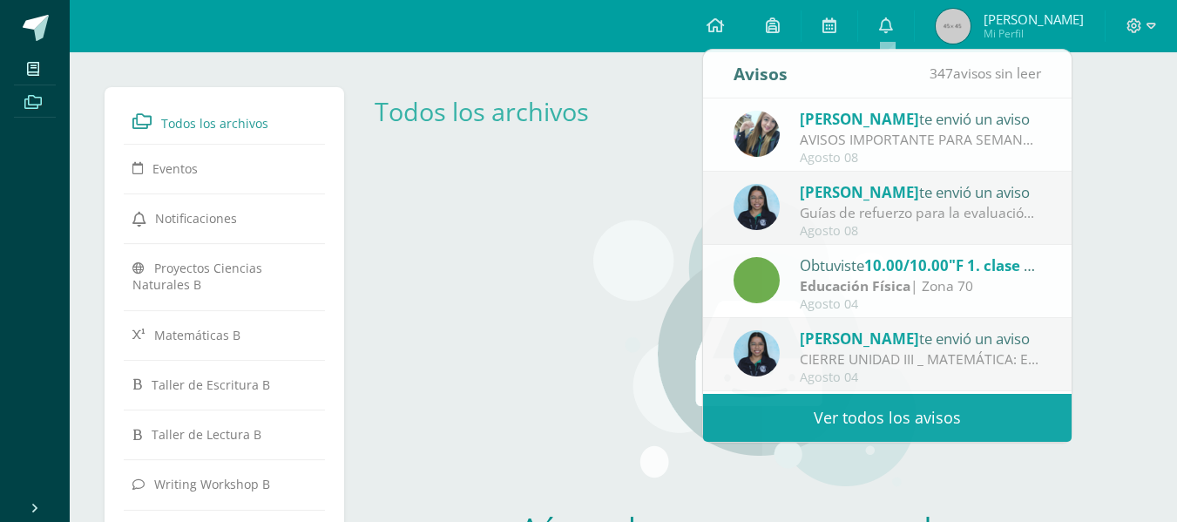
click at [493, 252] on div "Aún no hay recursos agregados a esta categoría. Podrás ver todos los recursos c…" at bounding box center [755, 421] width 789 height 516
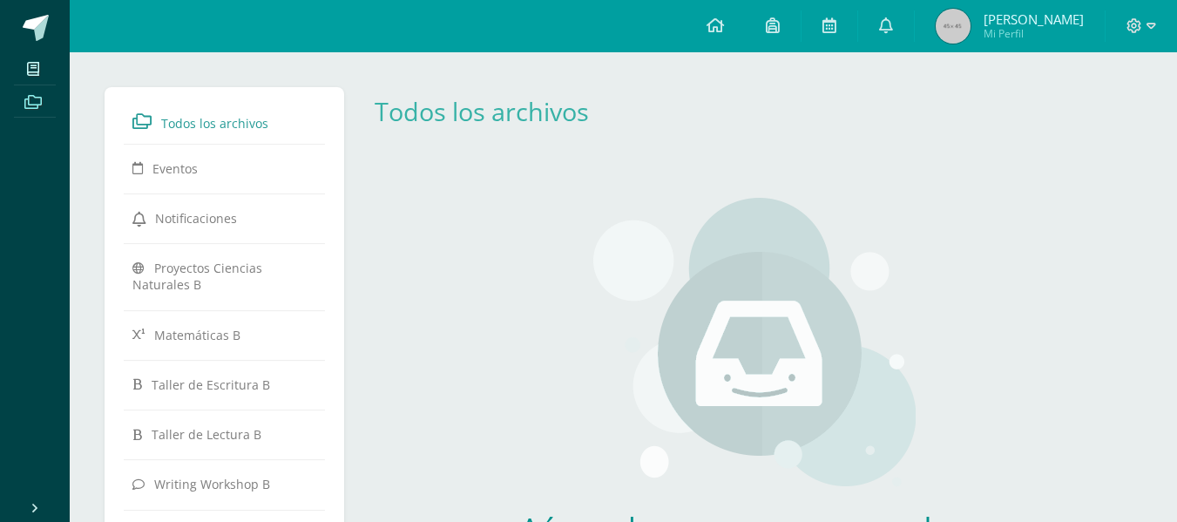
click at [973, 37] on span "Adriana Marcela Mi Perfil" at bounding box center [1009, 26] width 155 height 35
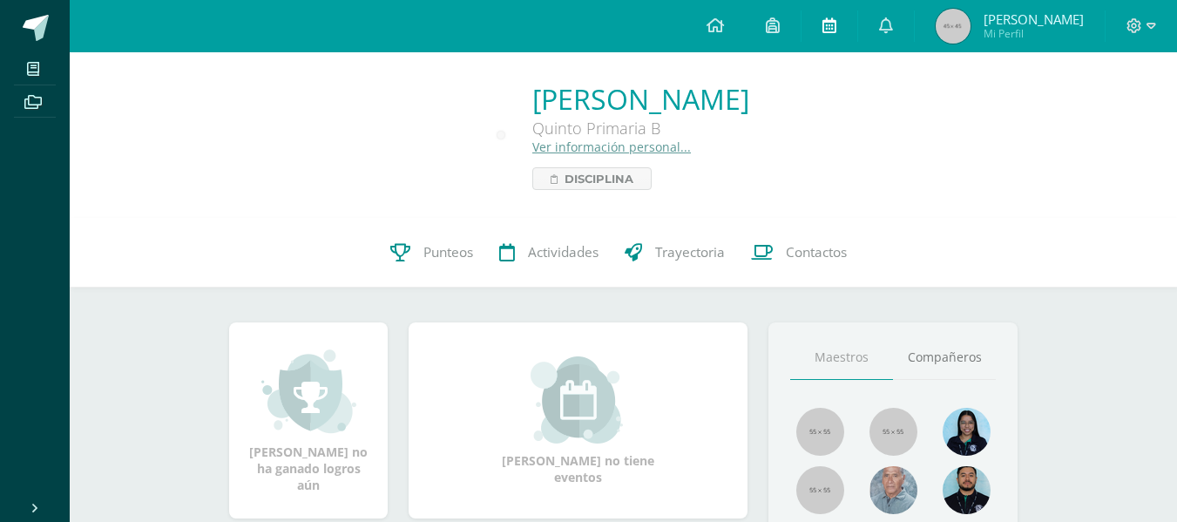
click at [825, 24] on icon at bounding box center [830, 25] width 14 height 16
click at [722, 21] on icon at bounding box center [715, 25] width 17 height 16
click at [1071, 19] on span "[PERSON_NAME]" at bounding box center [1034, 18] width 100 height 17
click at [721, 24] on icon at bounding box center [715, 25] width 17 height 16
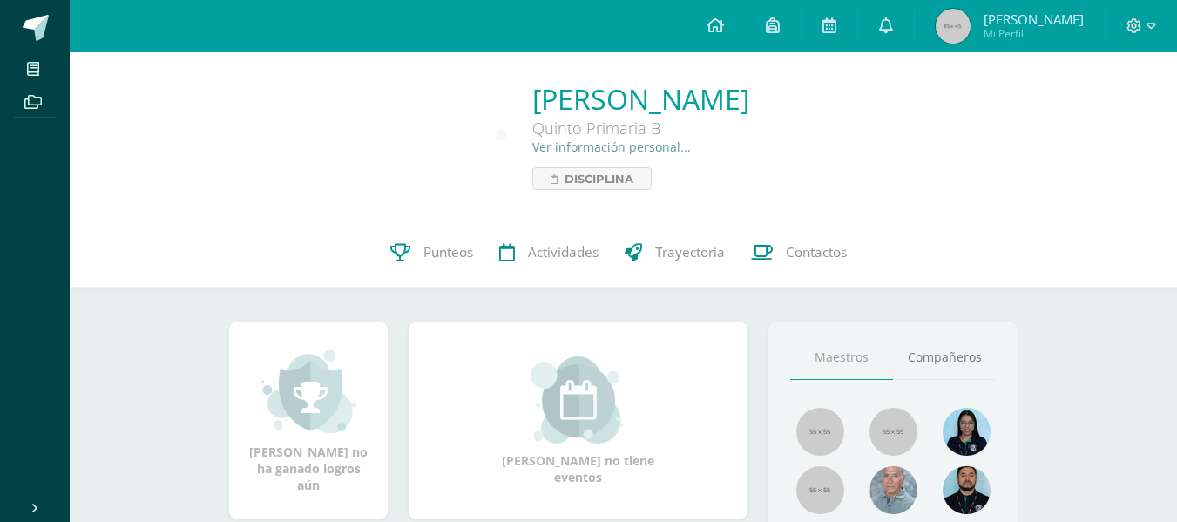
click at [721, 24] on icon at bounding box center [715, 25] width 17 height 16
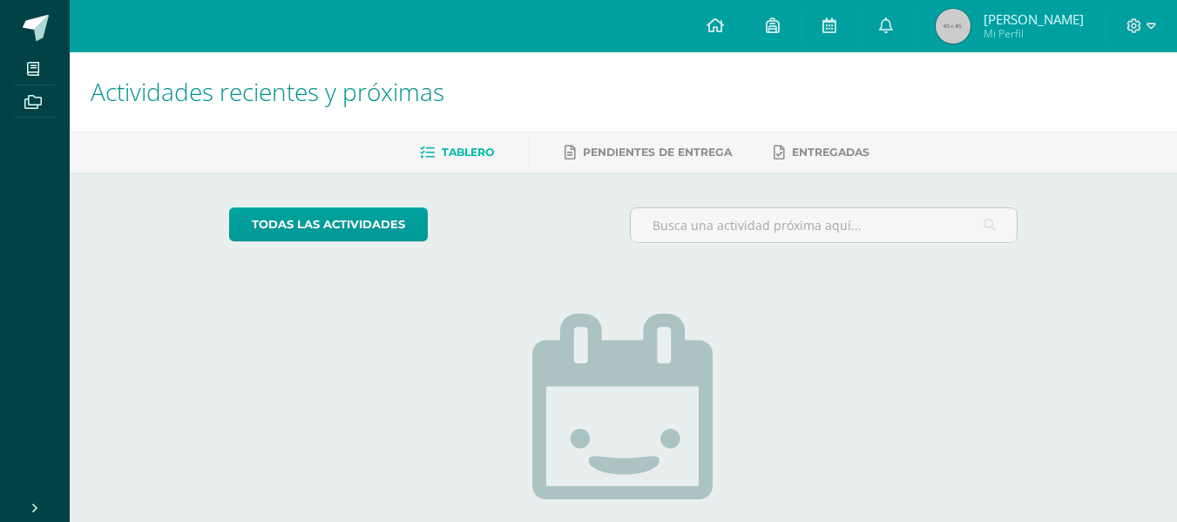
click at [1047, 17] on span "[PERSON_NAME]" at bounding box center [1034, 18] width 100 height 17
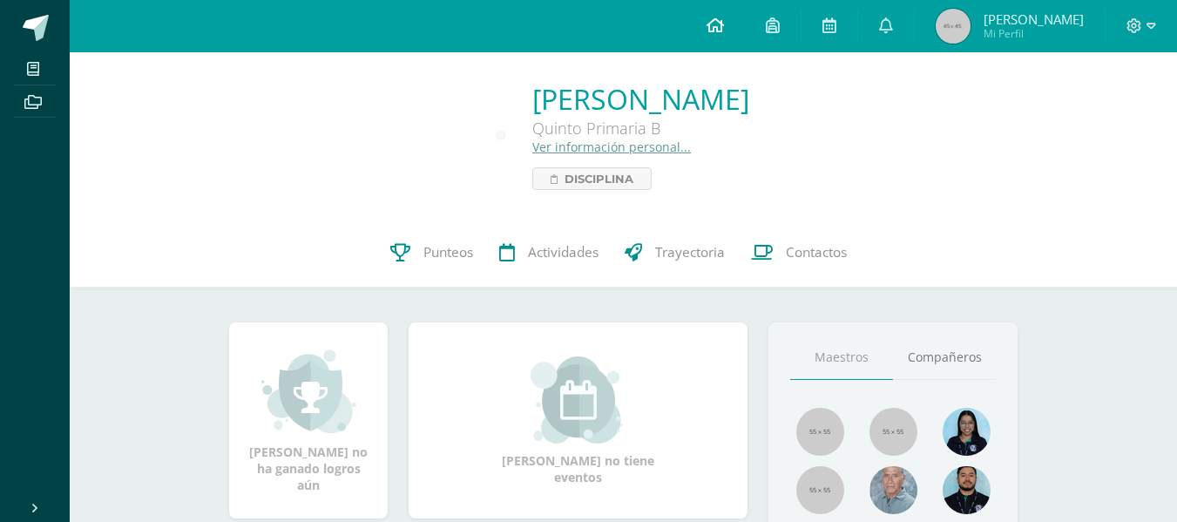
click at [709, 28] on icon at bounding box center [715, 25] width 17 height 16
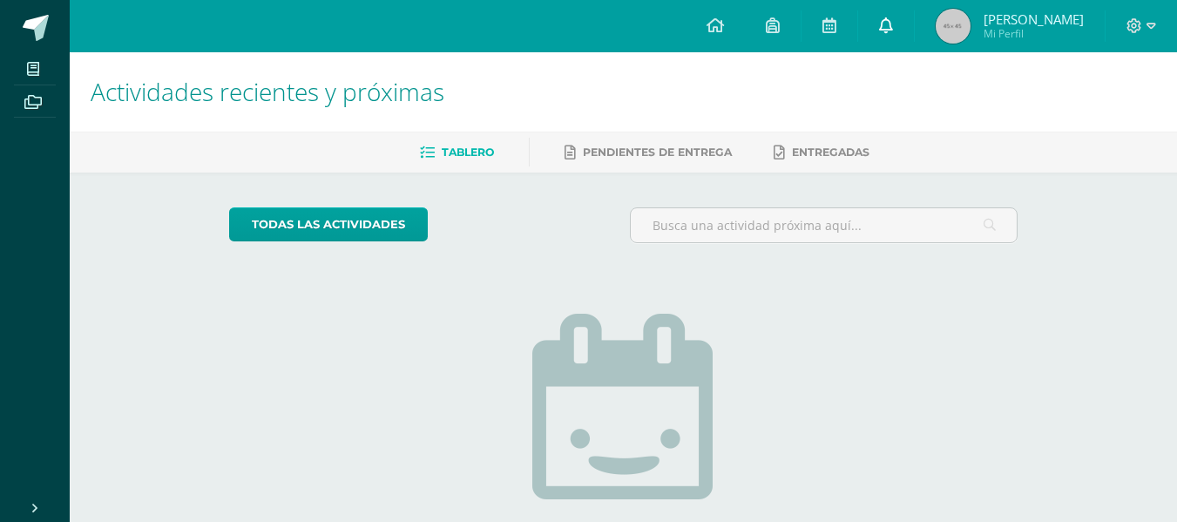
click at [893, 24] on icon at bounding box center [886, 25] width 14 height 16
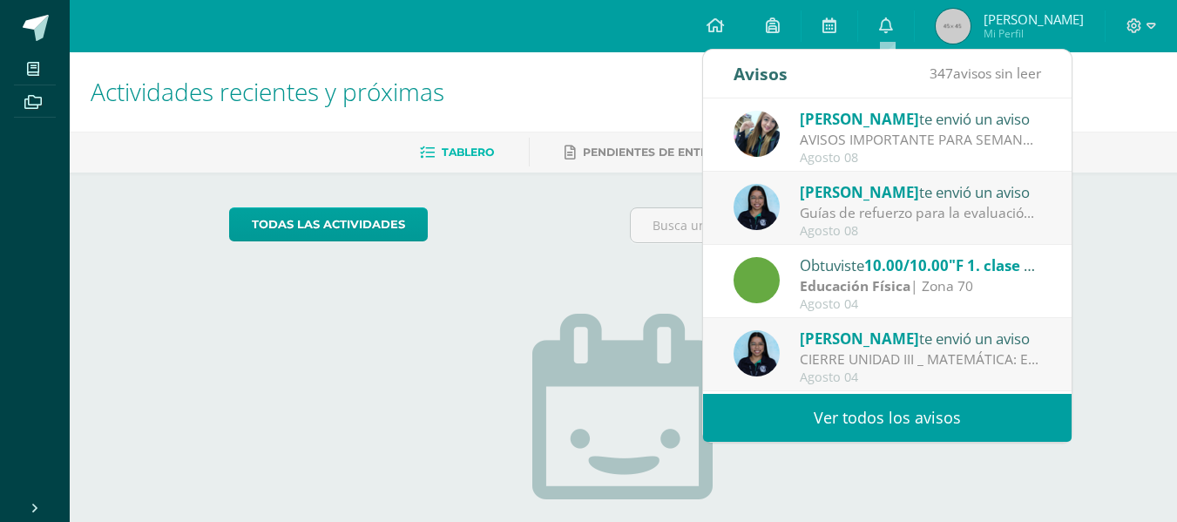
drag, startPoint x: 1057, startPoint y: 207, endPoint x: 1061, endPoint y: 240, distance: 33.4
click at [1061, 240] on div "[PERSON_NAME] te envió un aviso AVISOS IMPORTANTE PARA SEMANA DE EXÁMENES [DATE…" at bounding box center [887, 245] width 369 height 295
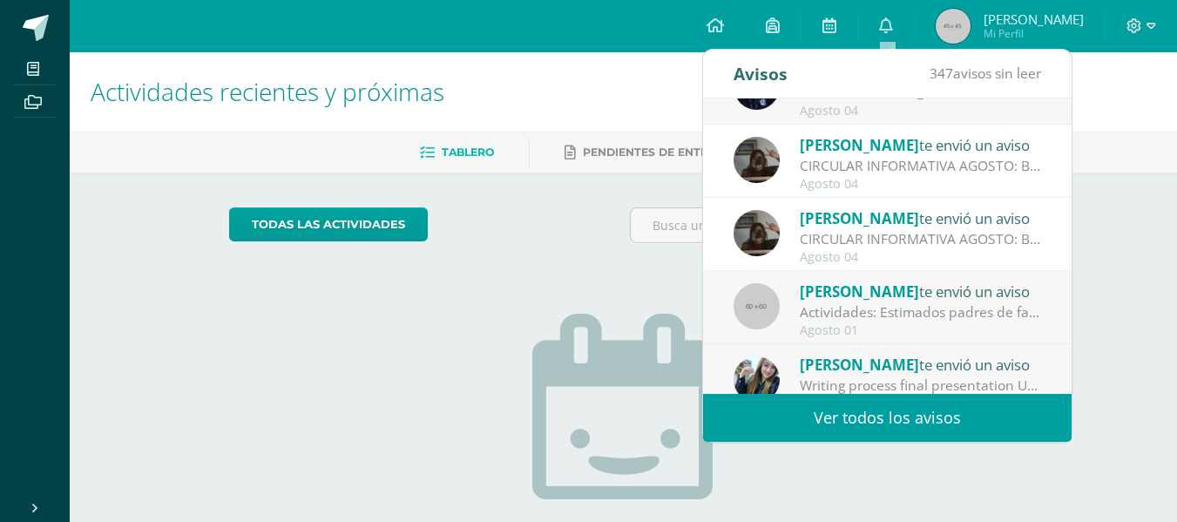
scroll to position [269, 0]
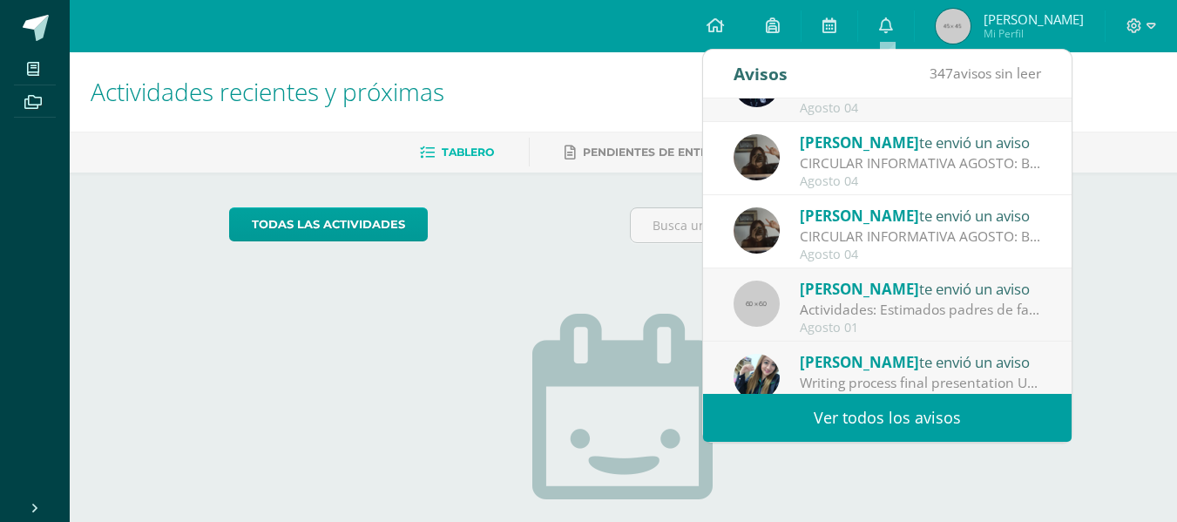
click at [903, 233] on div "CIRCULAR INFORMATIVA AGOSTO: Buen día estimados padres de familia, adjuntamos i…" at bounding box center [921, 237] width 242 height 20
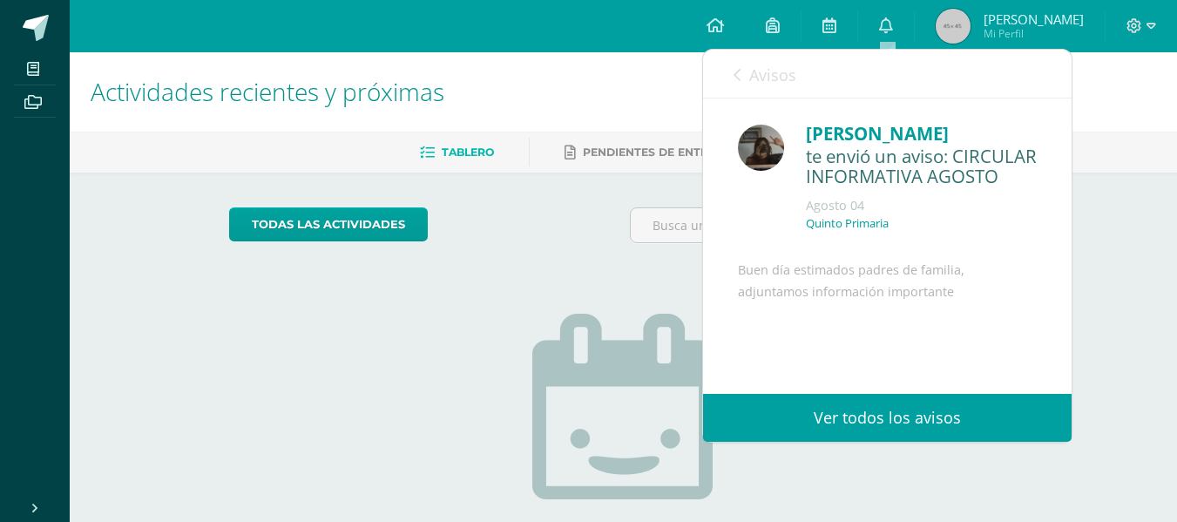
drag, startPoint x: 1055, startPoint y: 212, endPoint x: 1072, endPoint y: 275, distance: 65.7
click at [1072, 275] on div "Lucía Fajardo te envió un aviso: CIRCULAR INFORMATIVA AGOSTO Agosto 04 Quinto P…" at bounding box center [887, 245] width 369 height 295
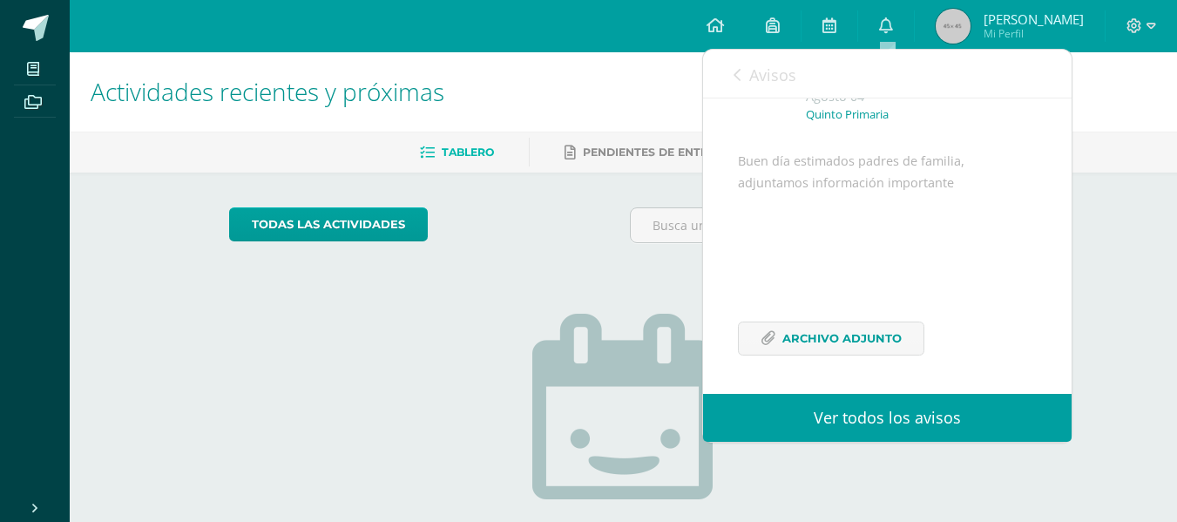
scroll to position [152, 0]
click at [847, 344] on span "Archivo Adjunto" at bounding box center [842, 338] width 119 height 32
click at [710, 85] on div "Avisos 347 avisos sin leer Avisos" at bounding box center [887, 74] width 369 height 49
click at [746, 63] on link "Avisos" at bounding box center [765, 75] width 63 height 50
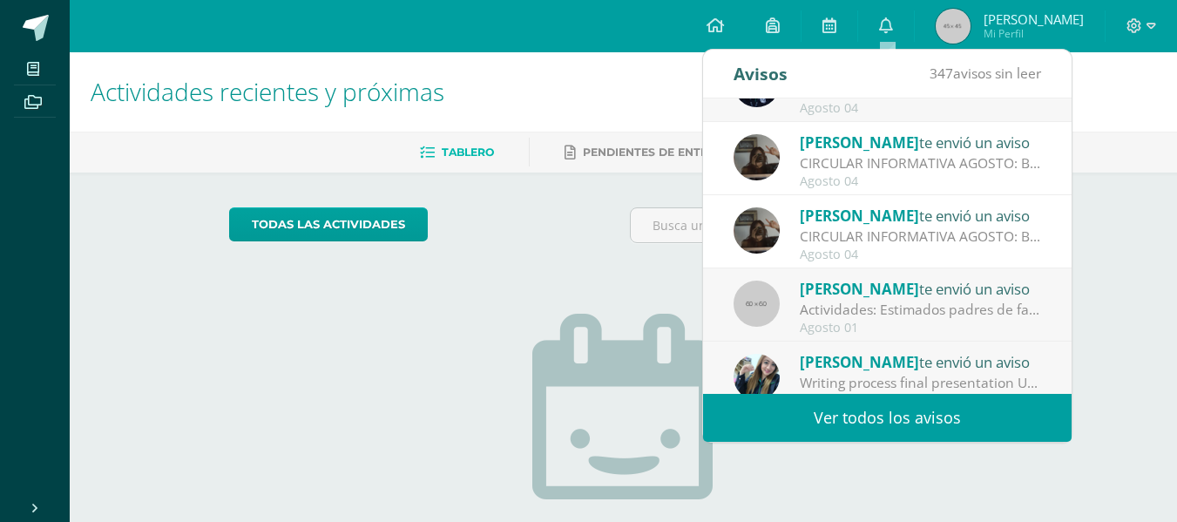
click at [745, 65] on div "Avisos" at bounding box center [761, 74] width 54 height 48
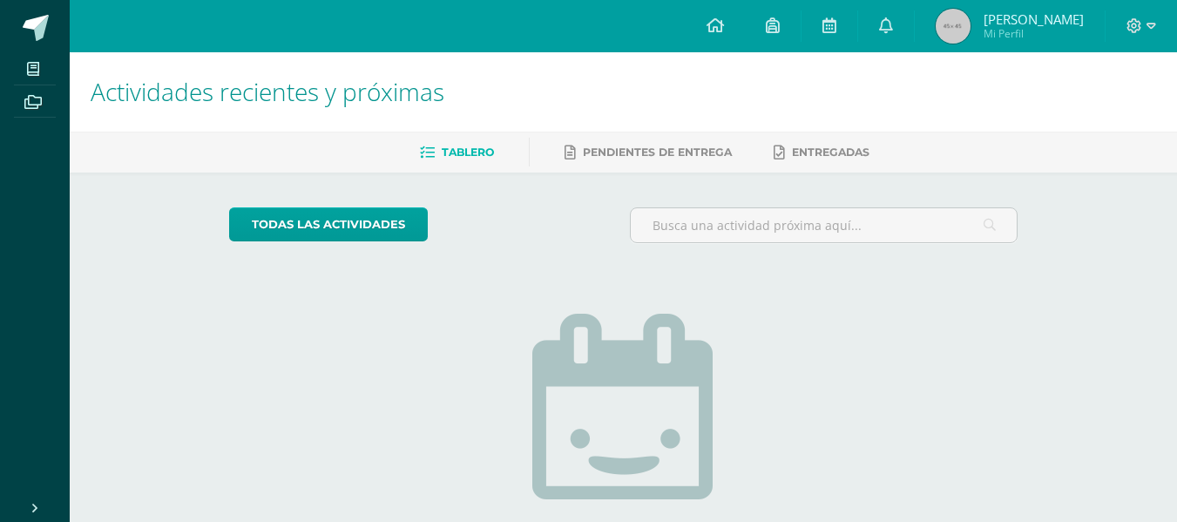
click at [518, 248] on div "todas las Actividades" at bounding box center [389, 232] width 335 height 50
click at [668, 159] on span "Pendientes de entrega" at bounding box center [657, 152] width 149 height 13
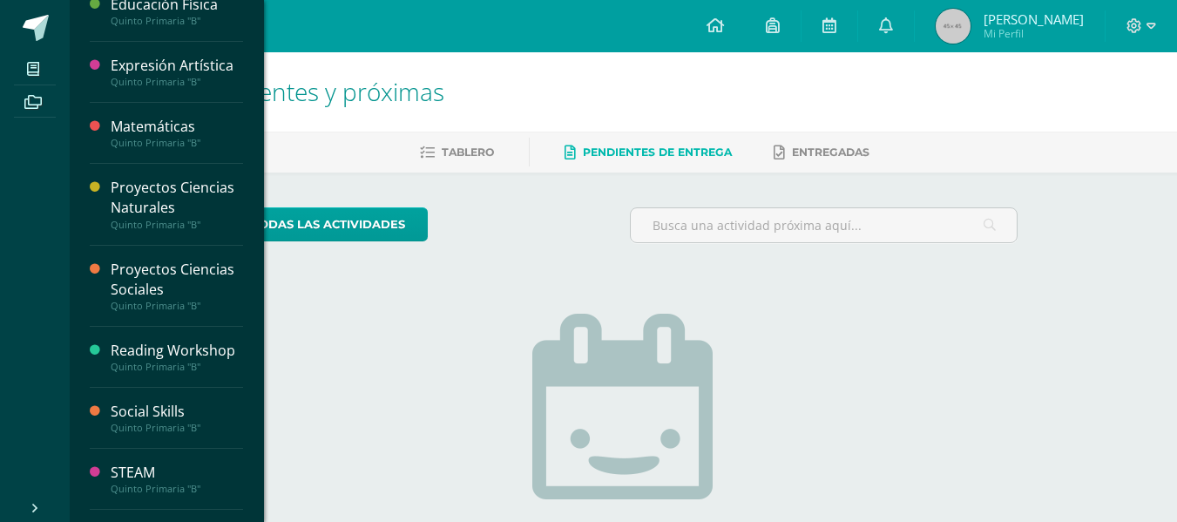
scroll to position [21, 0]
click at [165, 291] on div "Proyectos Ciencias Sociales" at bounding box center [177, 278] width 132 height 40
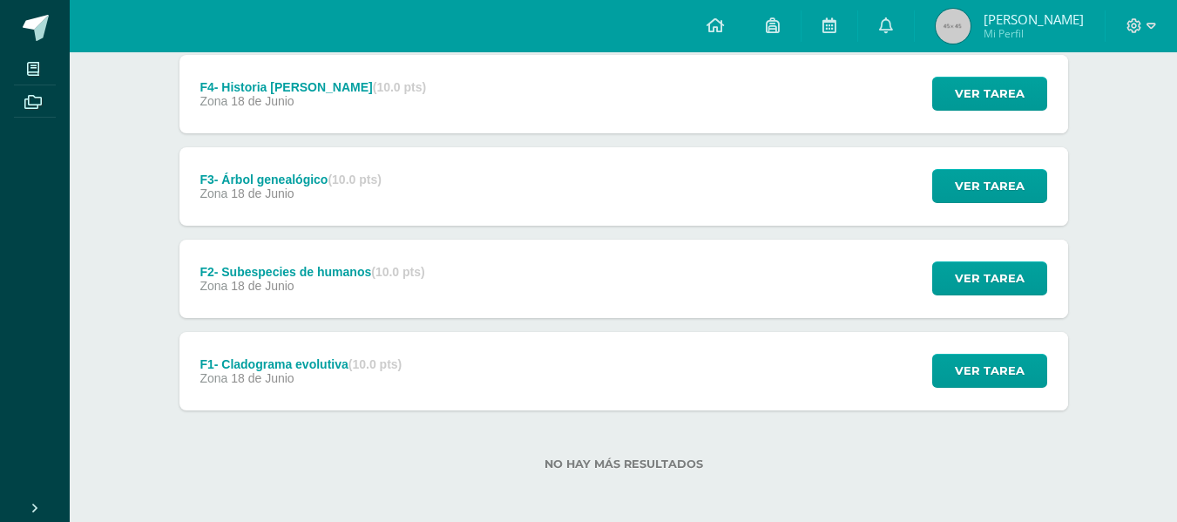
scroll to position [612, 0]
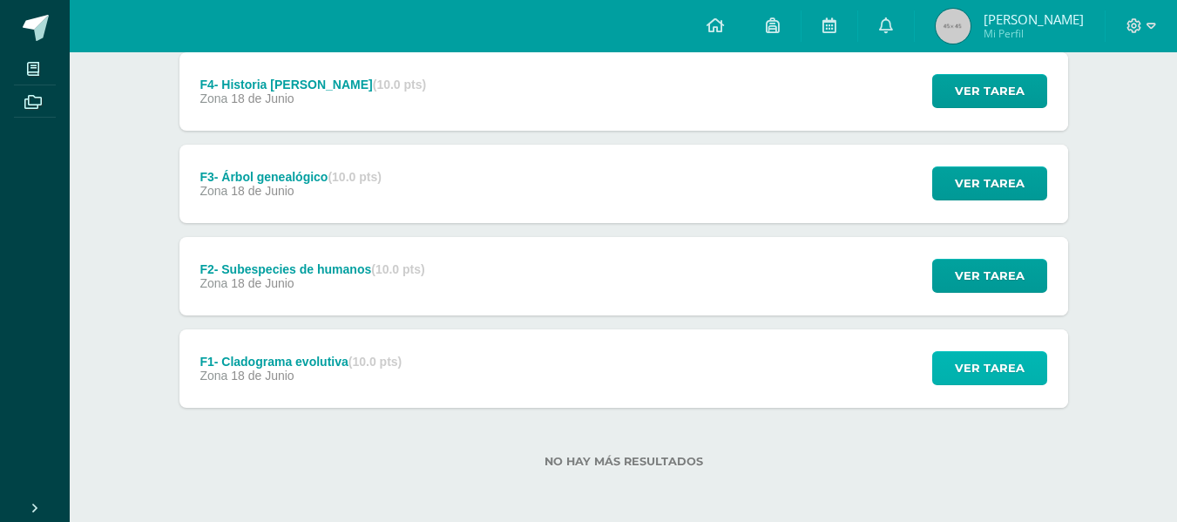
click at [1002, 370] on span "Ver tarea" at bounding box center [990, 368] width 70 height 32
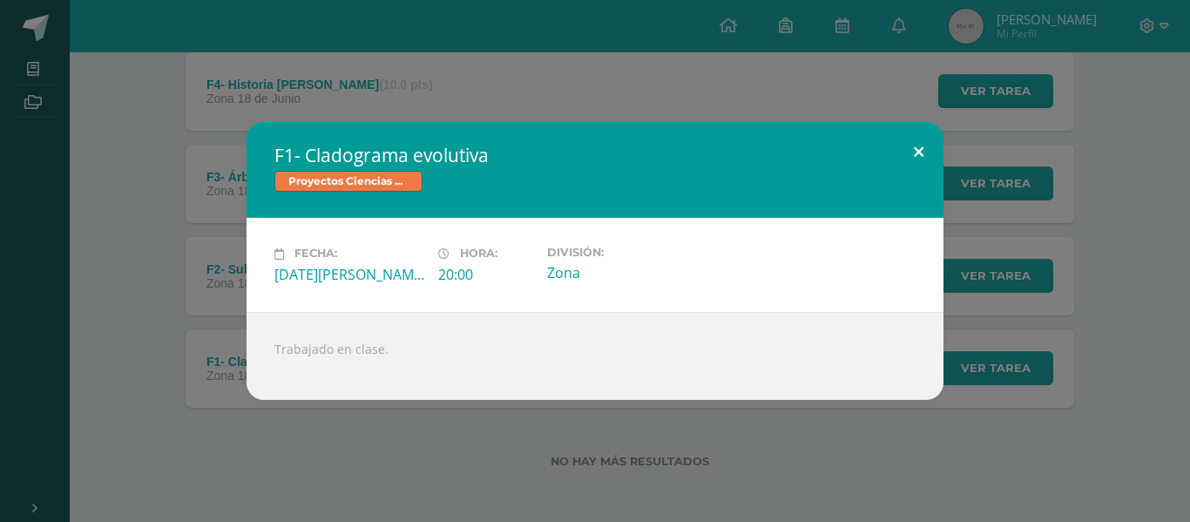
click at [919, 146] on button at bounding box center [919, 151] width 50 height 59
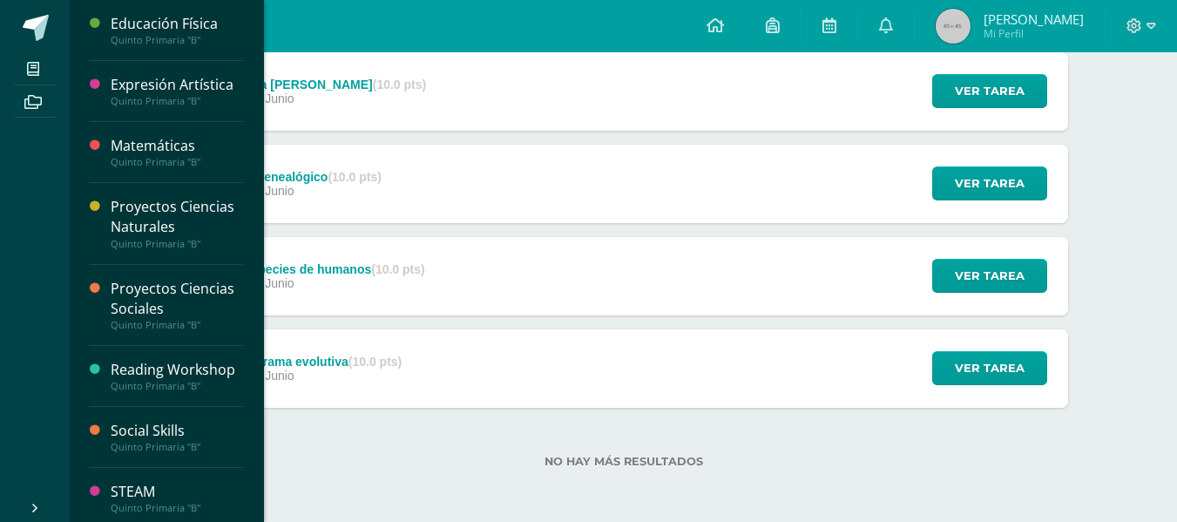
click at [169, 78] on div "Expresión Artística" at bounding box center [177, 85] width 132 height 20
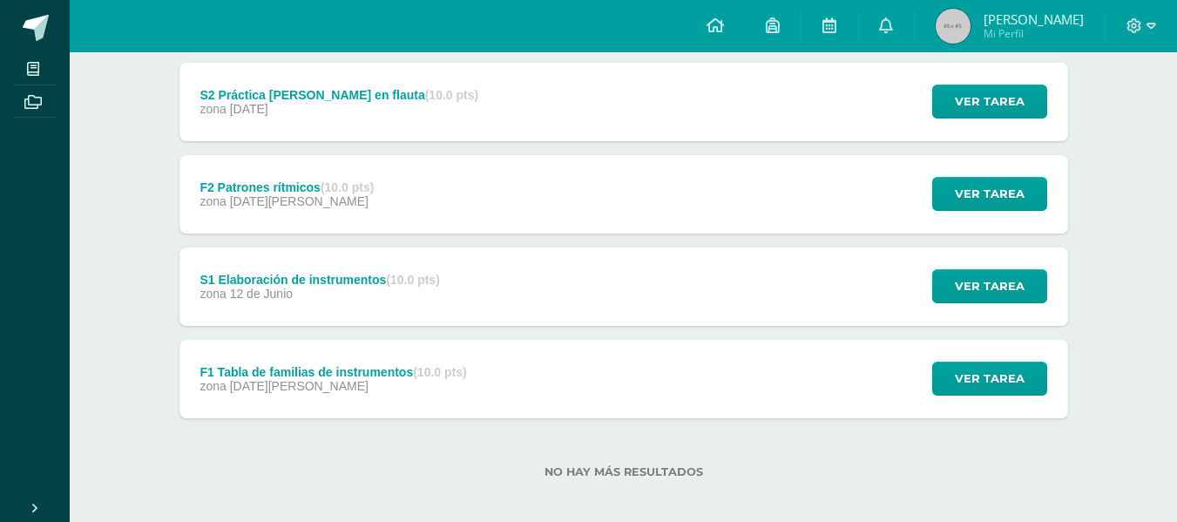
scroll to position [429, 0]
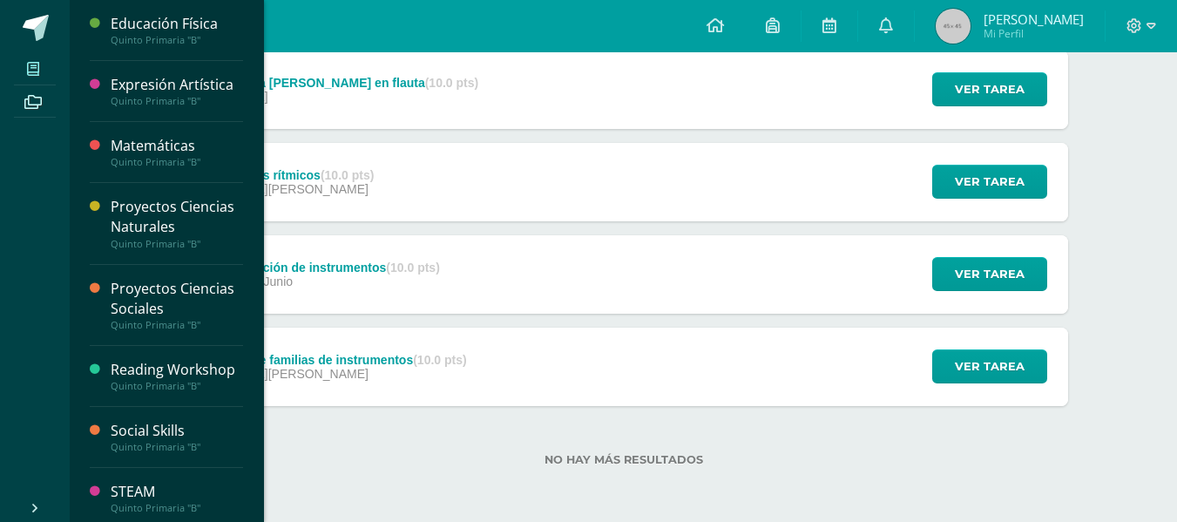
click at [36, 53] on link "Mis cursos" at bounding box center [35, 68] width 42 height 33
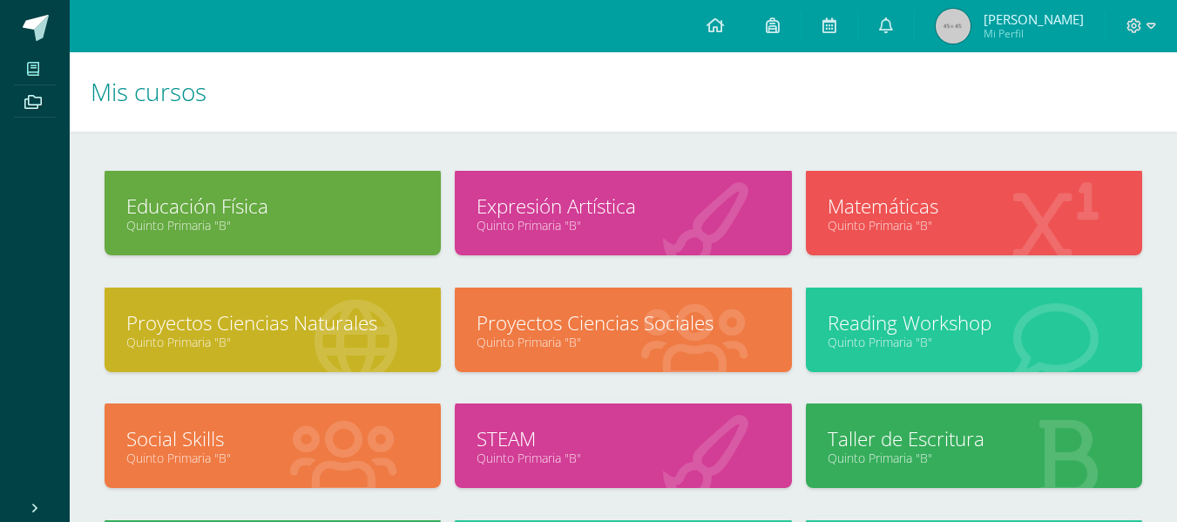
click at [513, 434] on link "STEAM" at bounding box center [623, 438] width 293 height 27
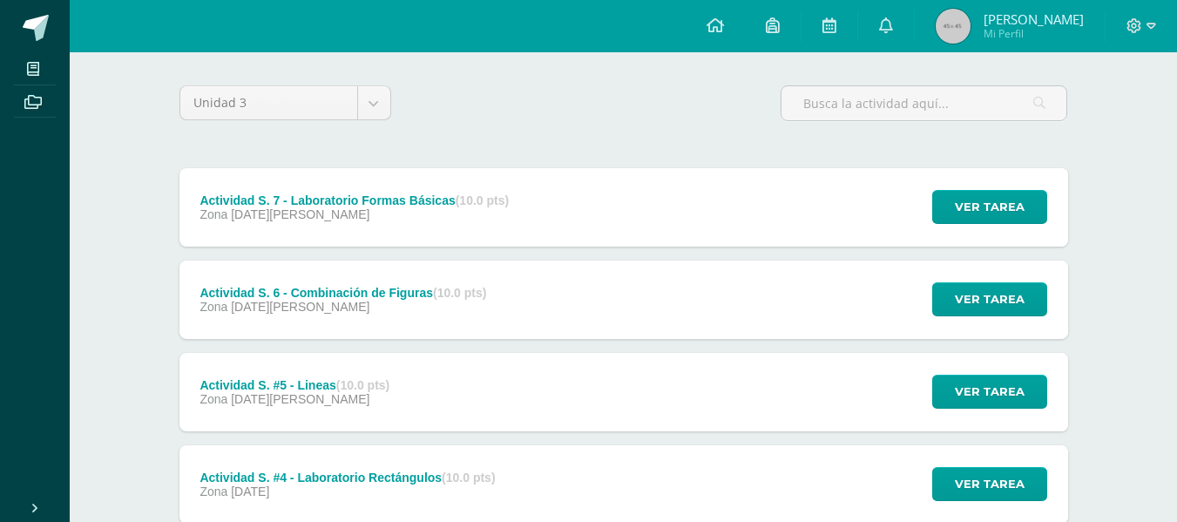
scroll to position [26, 0]
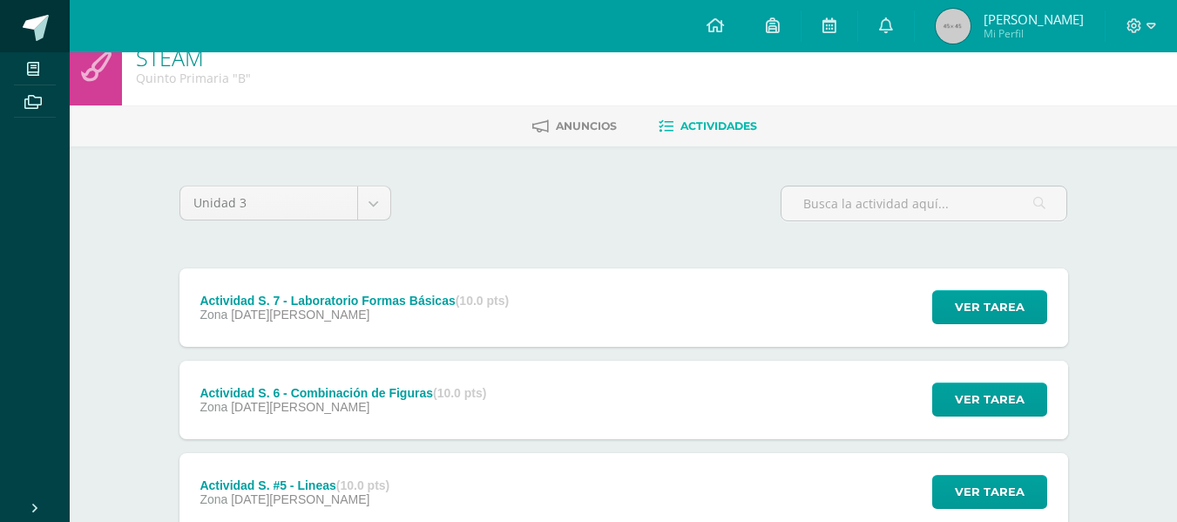
click at [38, 51] on link at bounding box center [35, 26] width 70 height 52
